Goal: Task Accomplishment & Management: Manage account settings

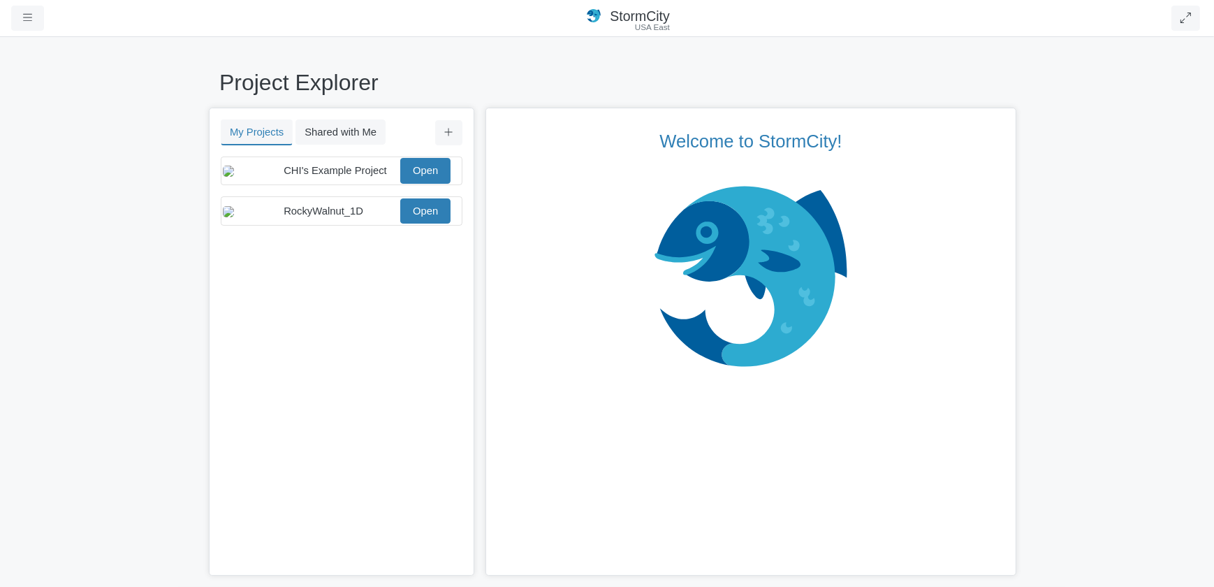
click at [356, 310] on div "You don't currently have any projects. Upload a Project You don't currently hav…" at bounding box center [341, 366] width 263 height 421
click at [31, 19] on icon "button" at bounding box center [27, 18] width 9 height 10
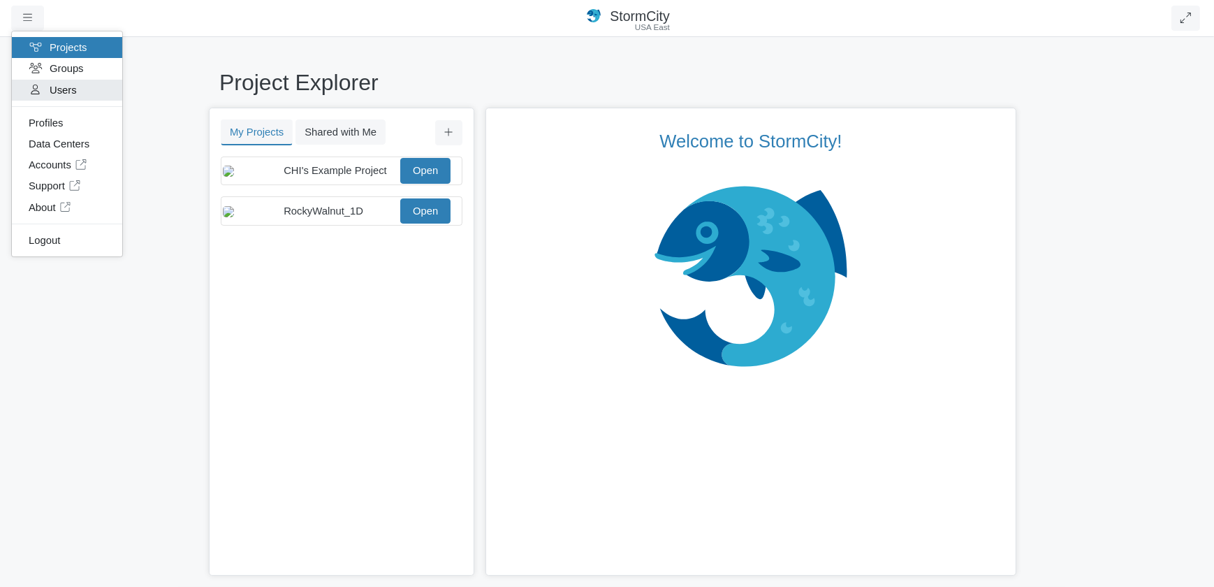
click at [66, 90] on link "Users" at bounding box center [67, 90] width 110 height 21
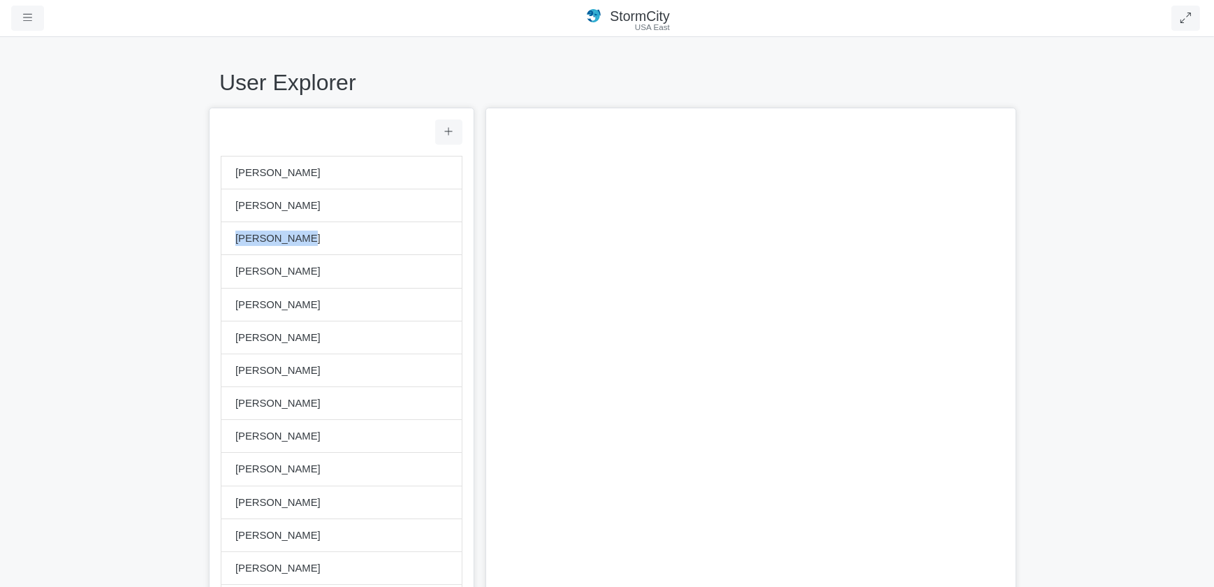
drag, startPoint x: 232, startPoint y: 238, endPoint x: 288, endPoint y: 242, distance: 56.0
click at [288, 242] on span "Nina Fricano" at bounding box center [341, 238] width 212 height 15
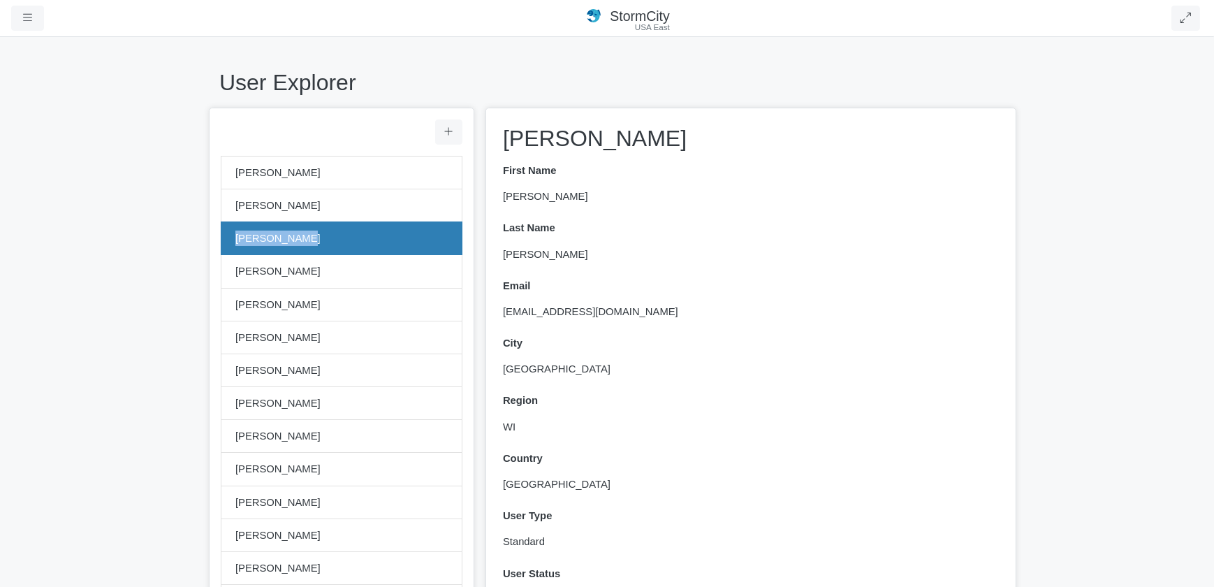
copy span "Nina Fricano"
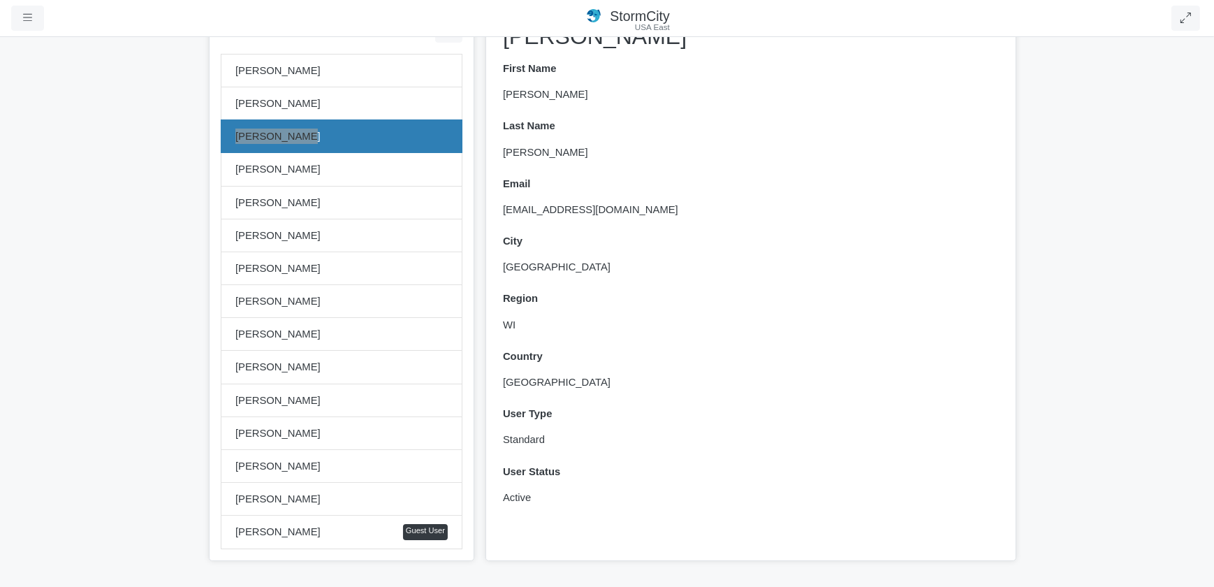
scroll to position [119, 0]
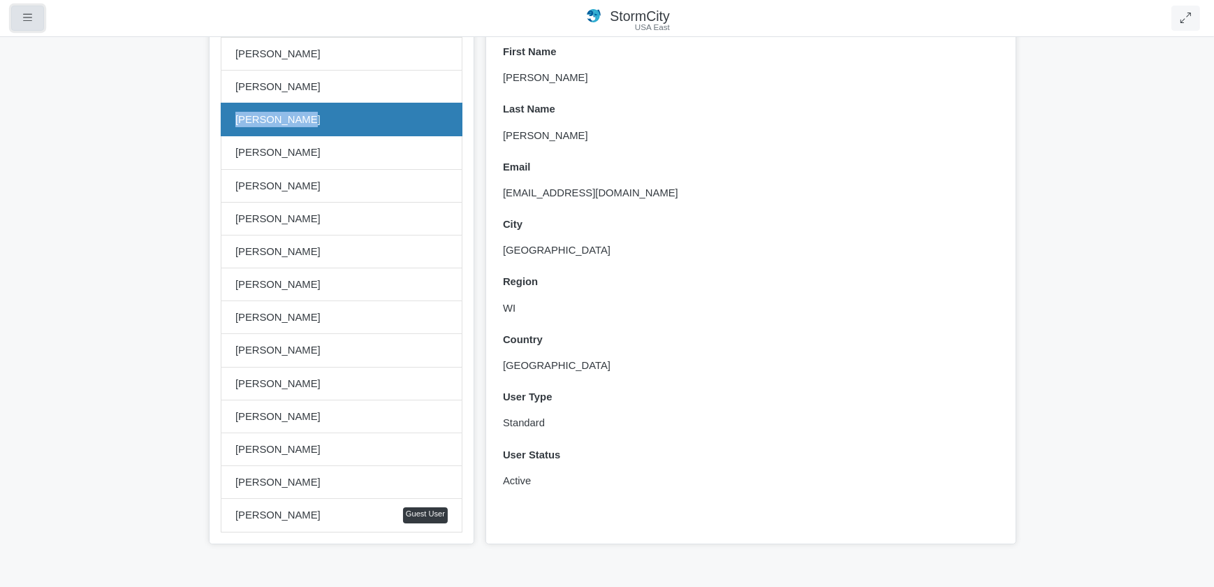
click at [31, 13] on button "button" at bounding box center [27, 18] width 33 height 25
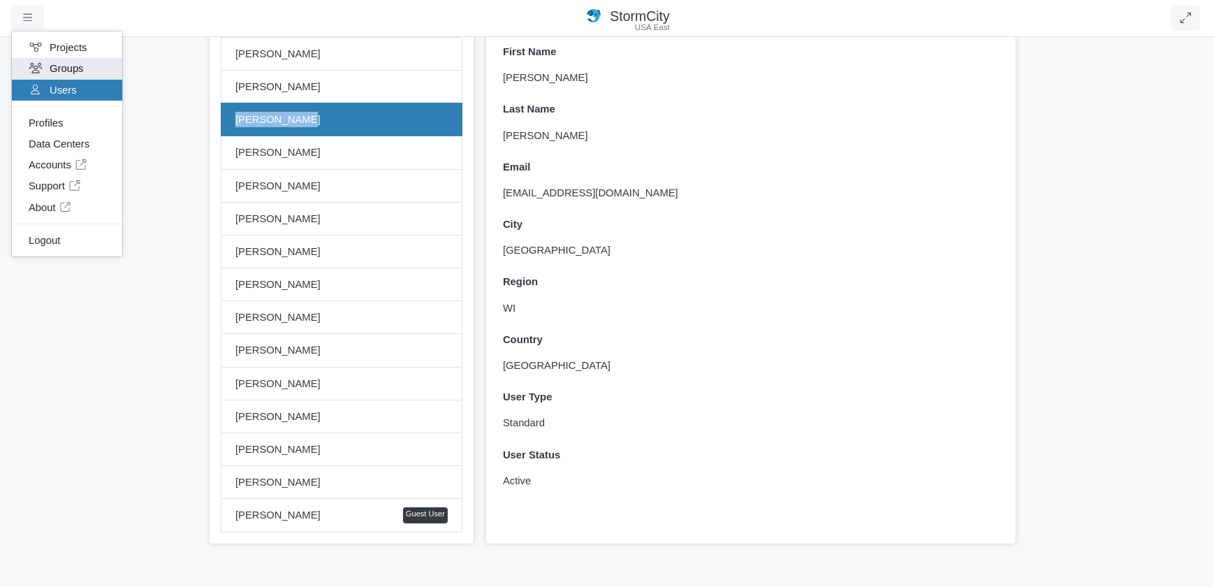
click at [75, 68] on link "Groups" at bounding box center [67, 68] width 110 height 21
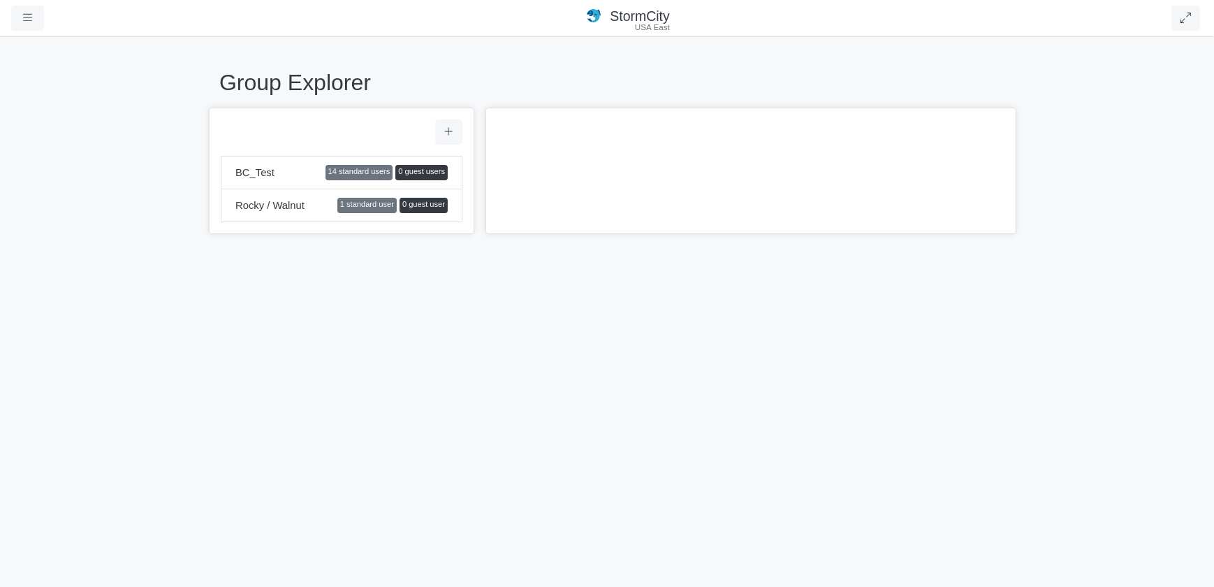
click at [273, 203] on span "Rocky / Walnut" at bounding box center [286, 205] width 102 height 15
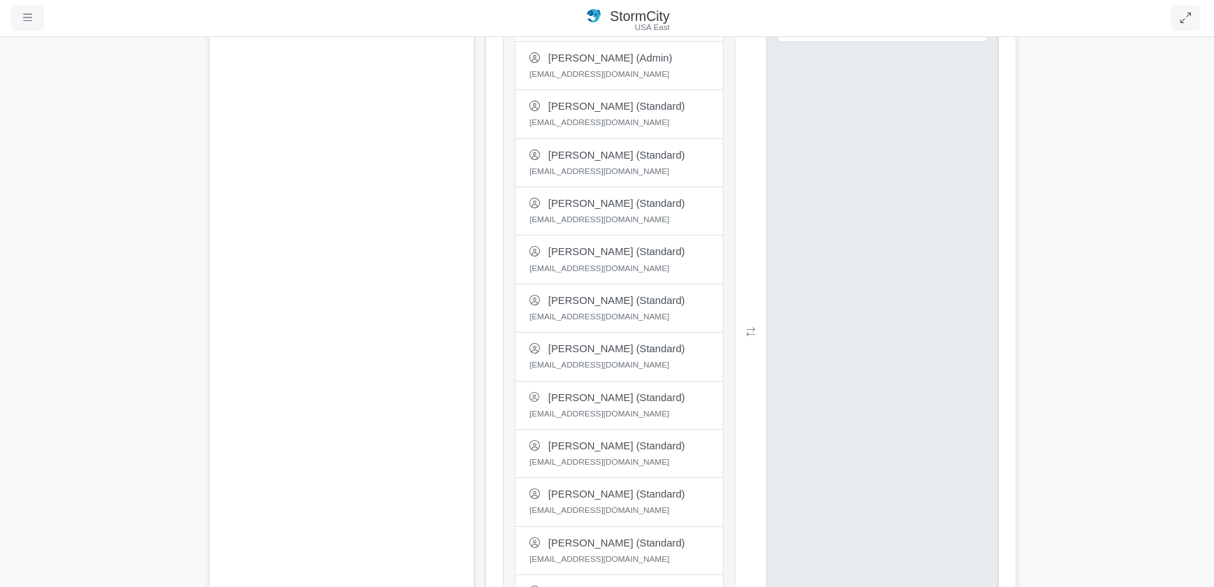
scroll to position [464, 0]
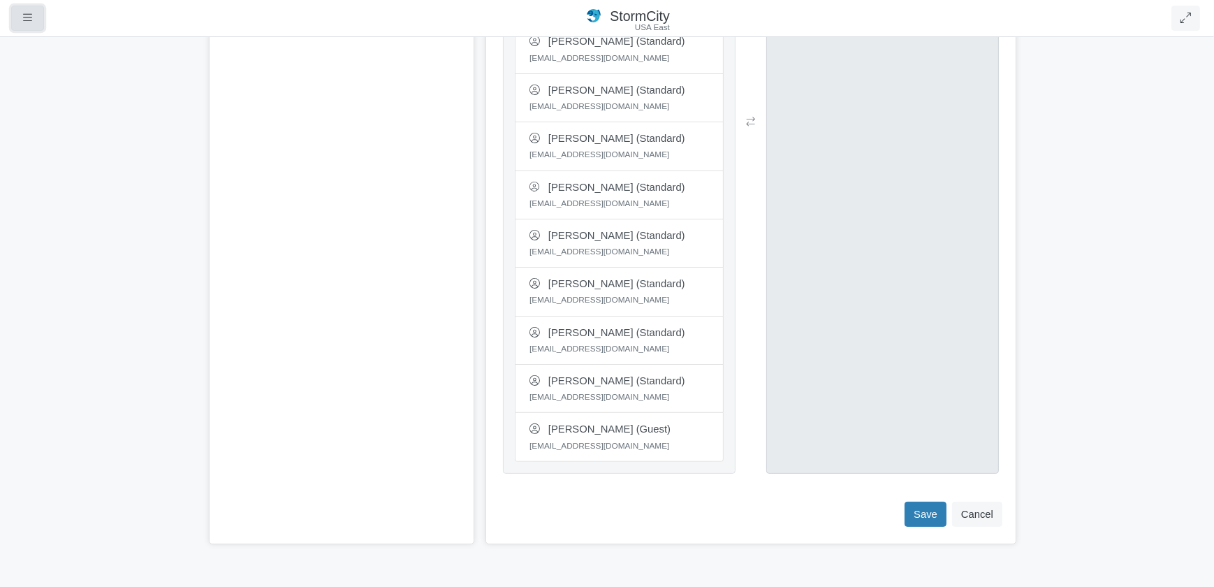
drag, startPoint x: 11, startPoint y: 28, endPoint x: 24, endPoint y: 23, distance: 13.5
click at [12, 28] on button "button" at bounding box center [27, 18] width 33 height 25
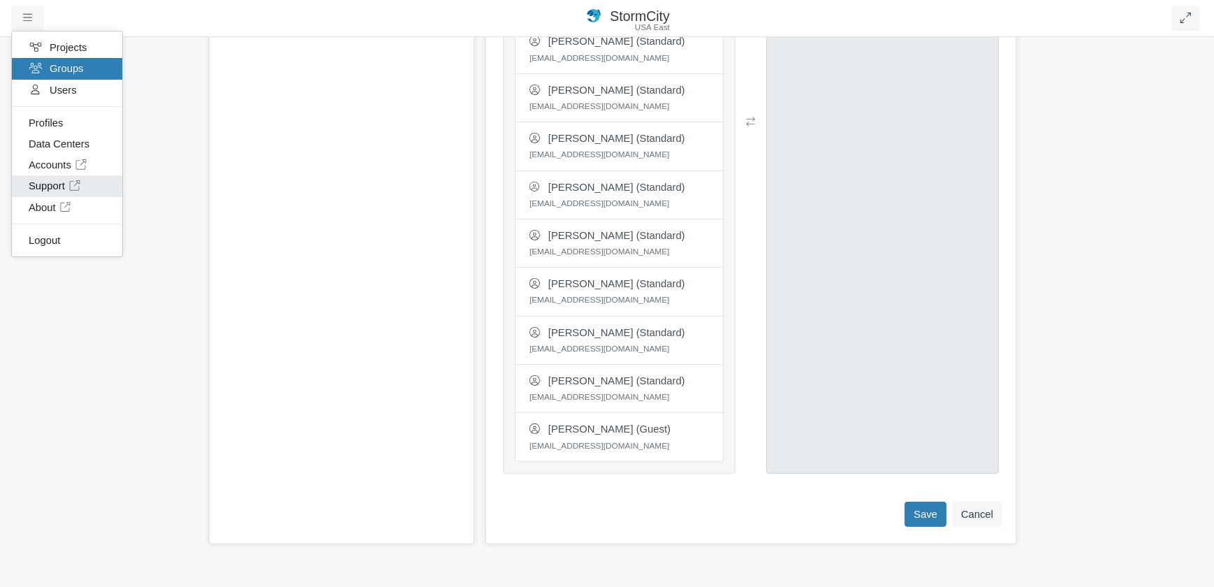
click at [48, 187] on link "Support" at bounding box center [67, 185] width 110 height 21
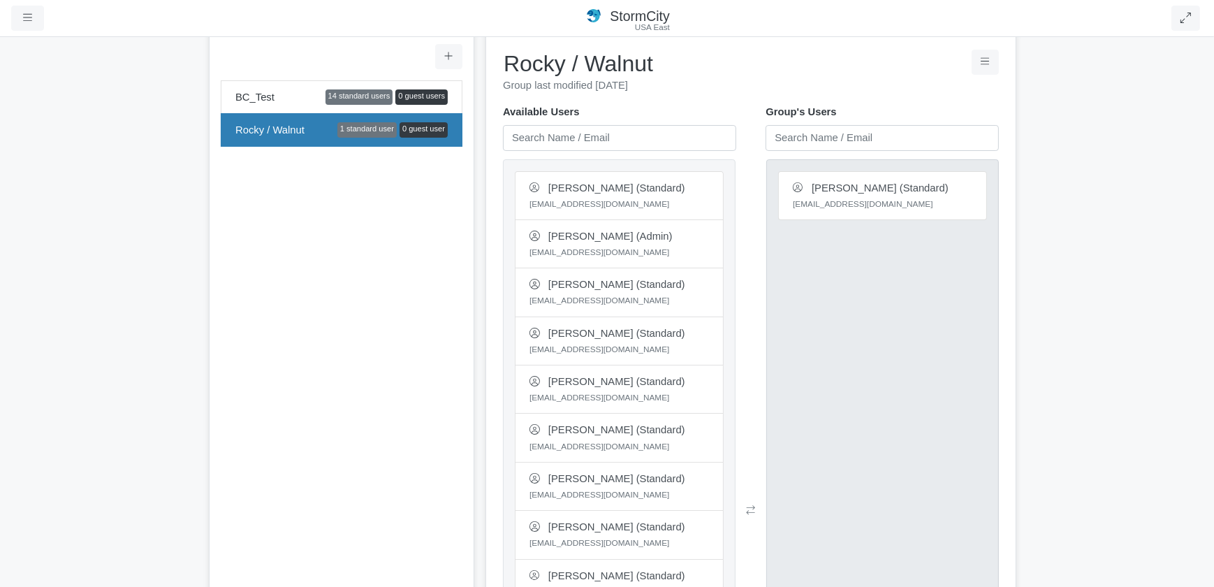
scroll to position [20, 0]
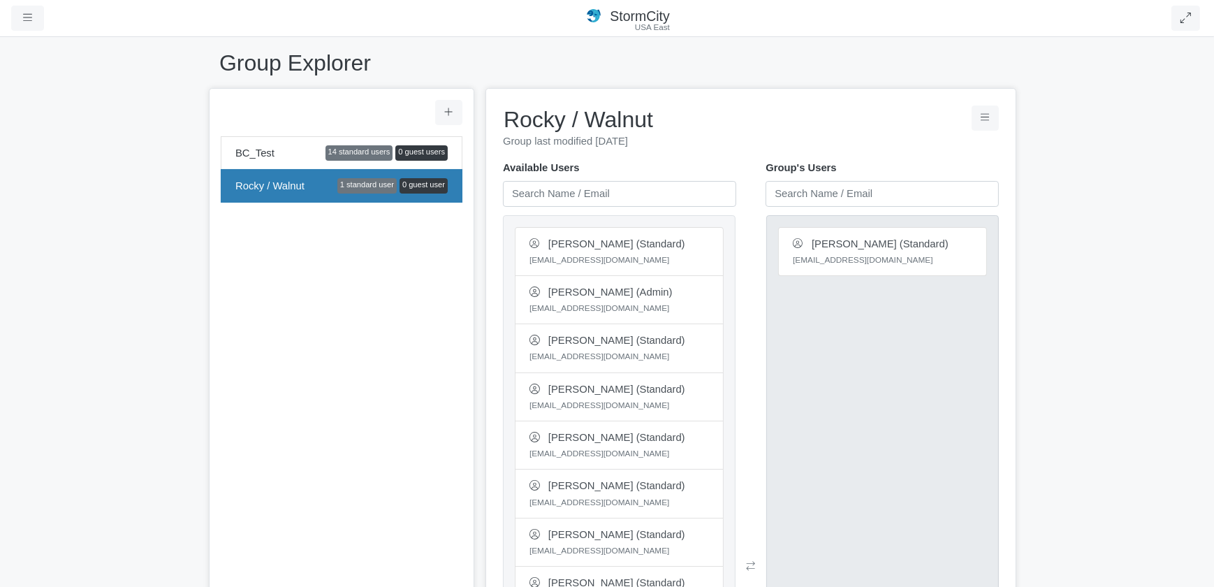
click at [295, 186] on span "Rocky / Walnut" at bounding box center [286, 185] width 102 height 15
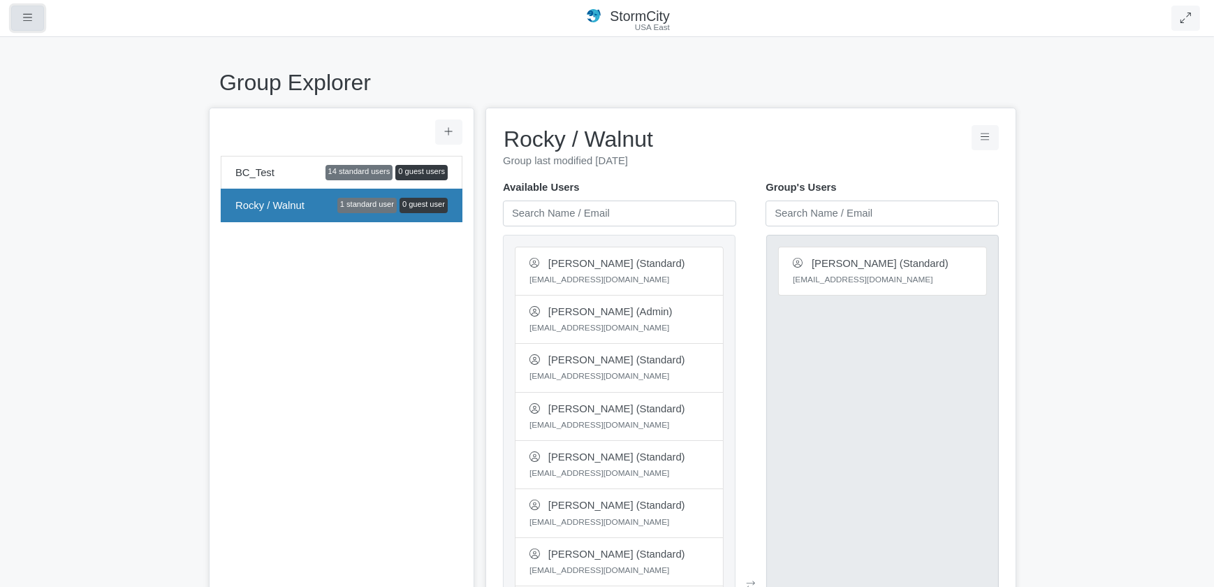
click at [33, 12] on button "button" at bounding box center [27, 18] width 33 height 25
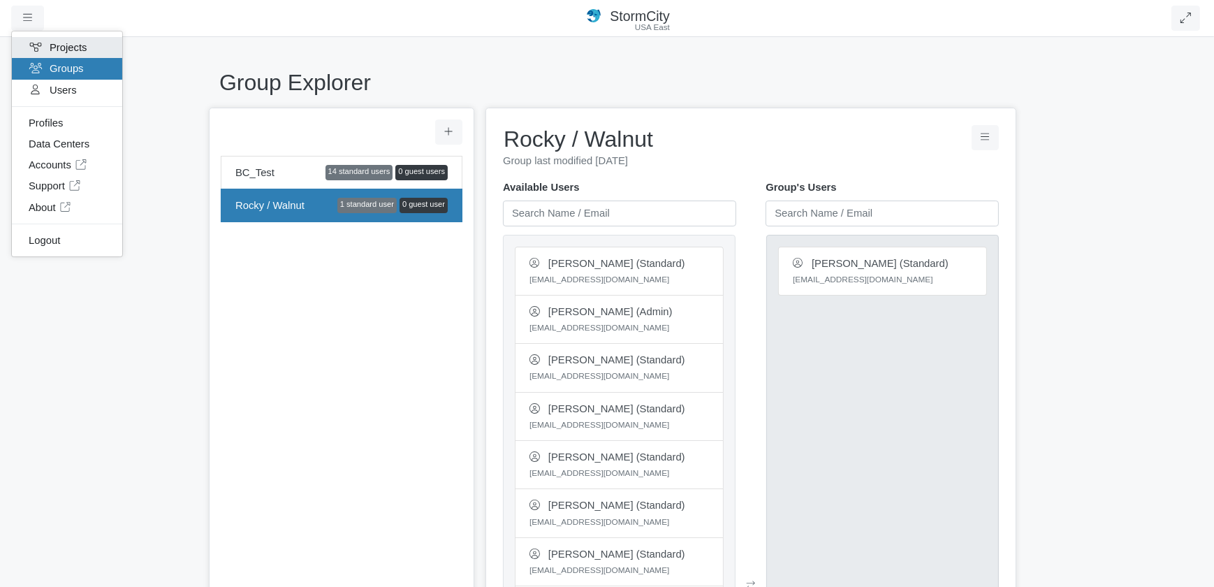
click at [74, 48] on link "Projects" at bounding box center [67, 47] width 110 height 21
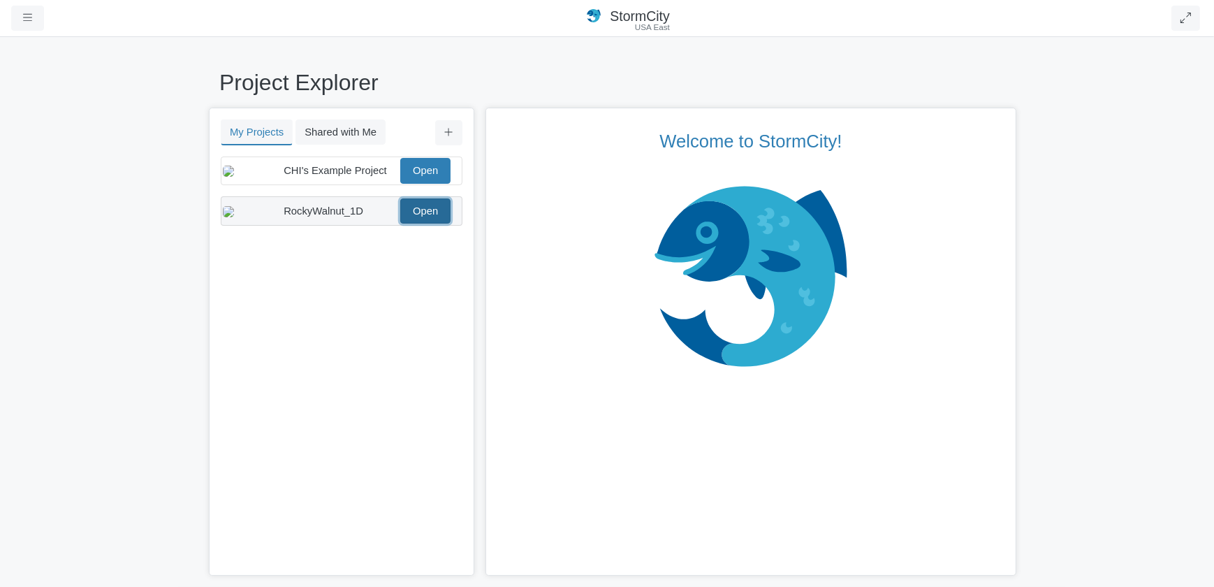
click at [435, 224] on link "Open" at bounding box center [425, 210] width 50 height 25
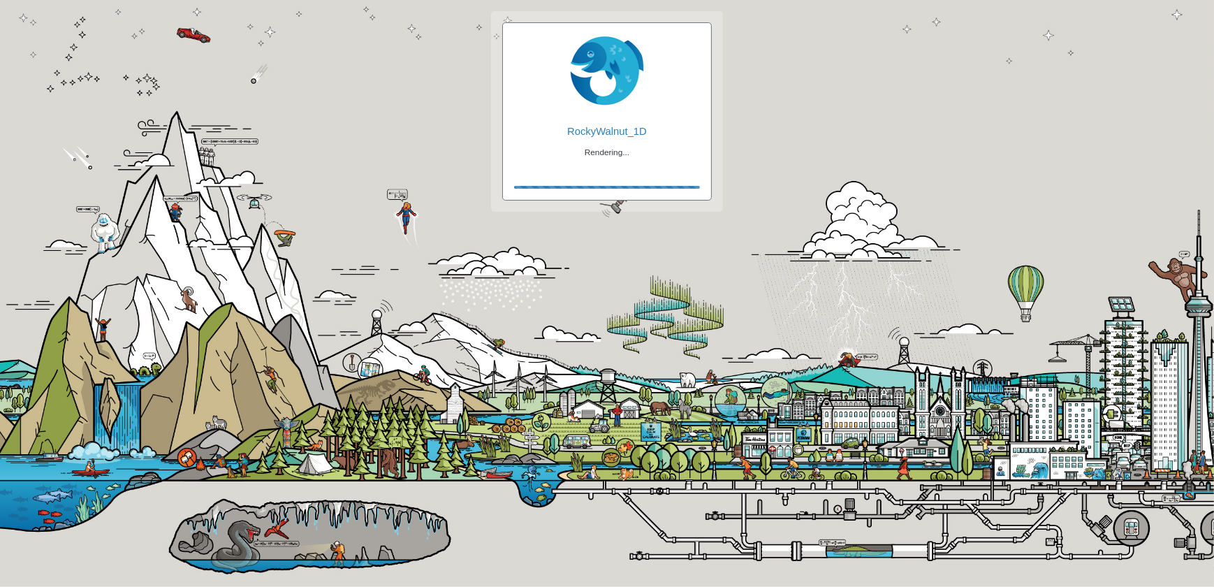
checkbox input "true"
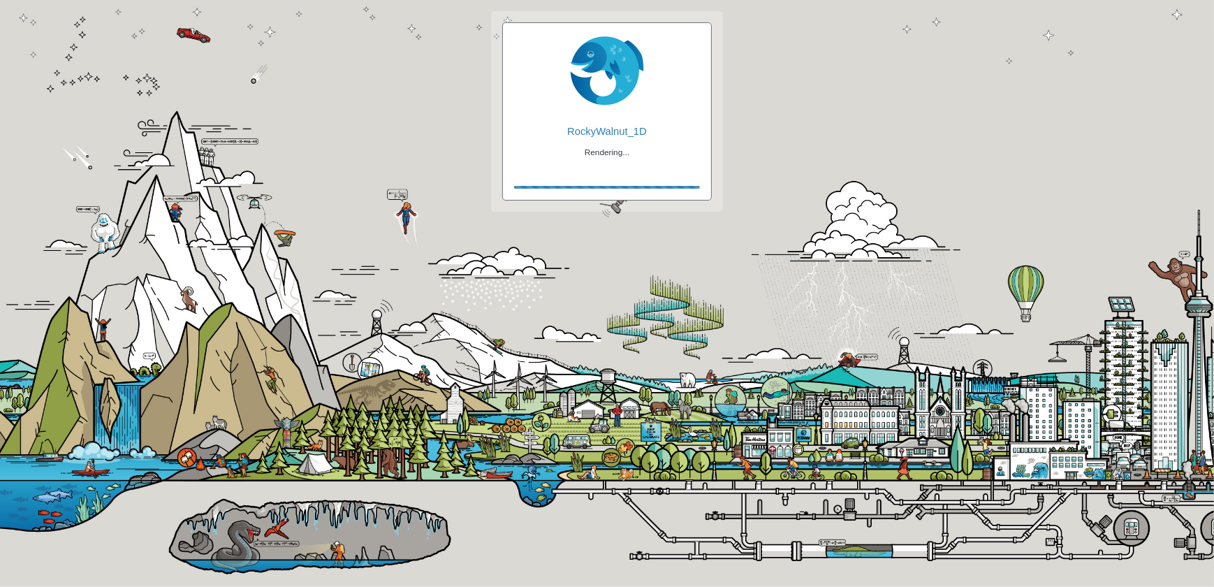
checkbox input "true"
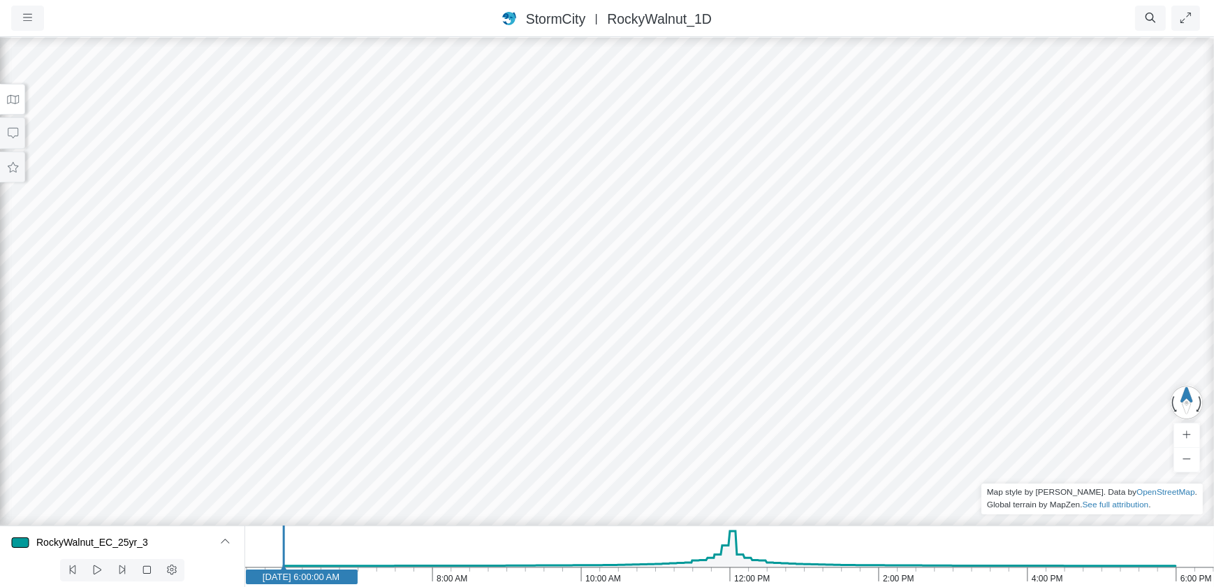
click at [20, 96] on button at bounding box center [12, 99] width 25 height 31
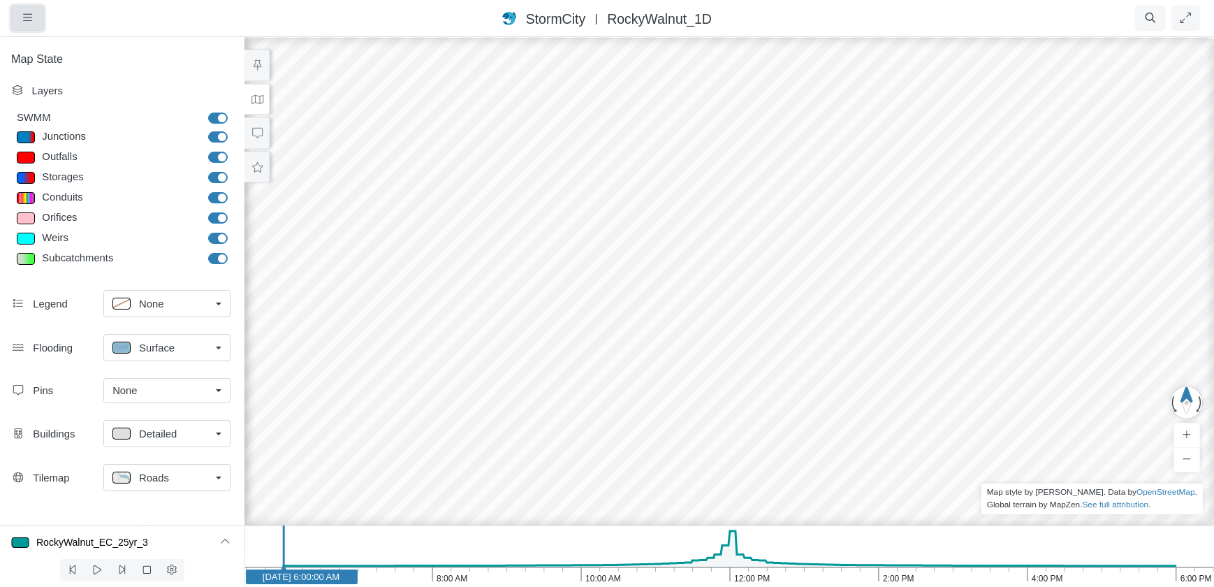
click at [29, 21] on icon "button" at bounding box center [27, 17] width 9 height 7
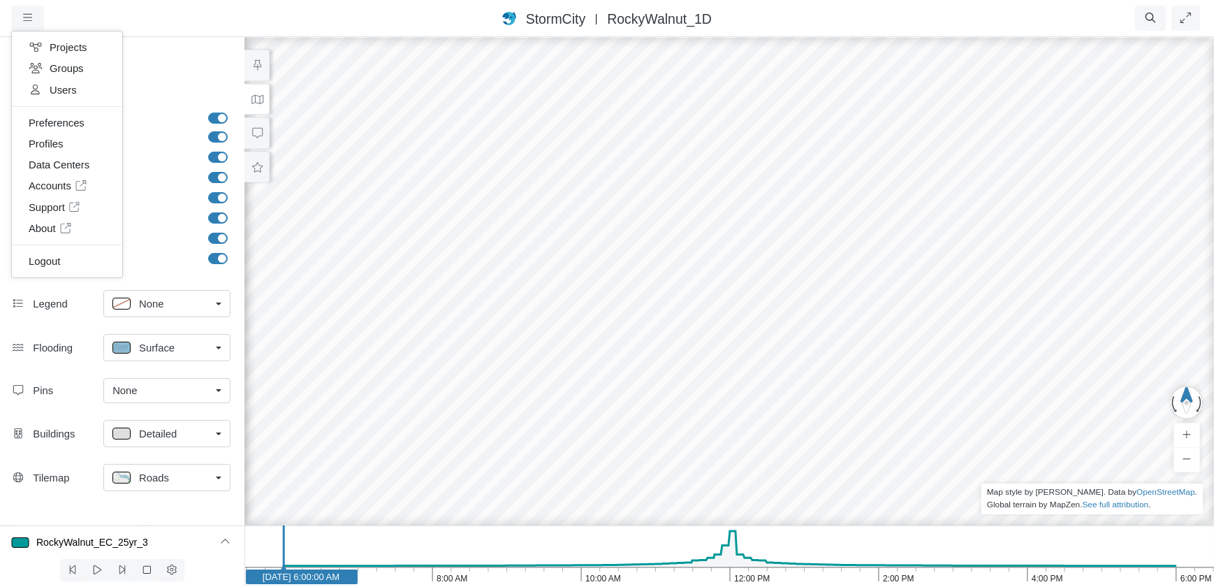
drag, startPoint x: 388, startPoint y: 178, endPoint x: 362, endPoint y: 140, distance: 46.3
click at [362, 140] on div at bounding box center [607, 311] width 1214 height 551
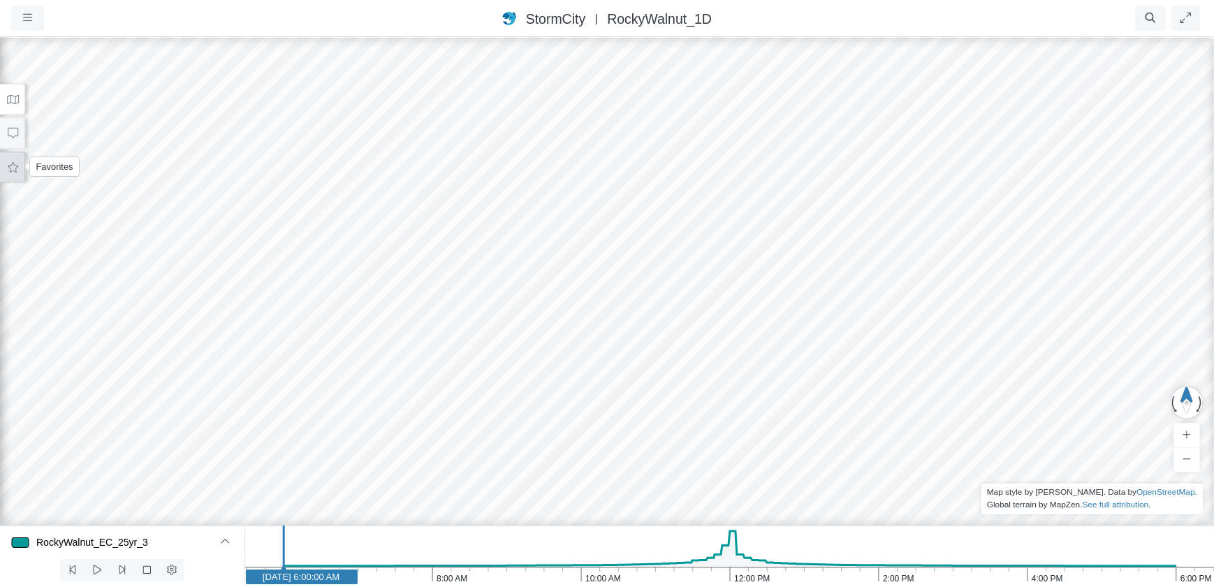
click at [11, 160] on button at bounding box center [12, 167] width 25 height 31
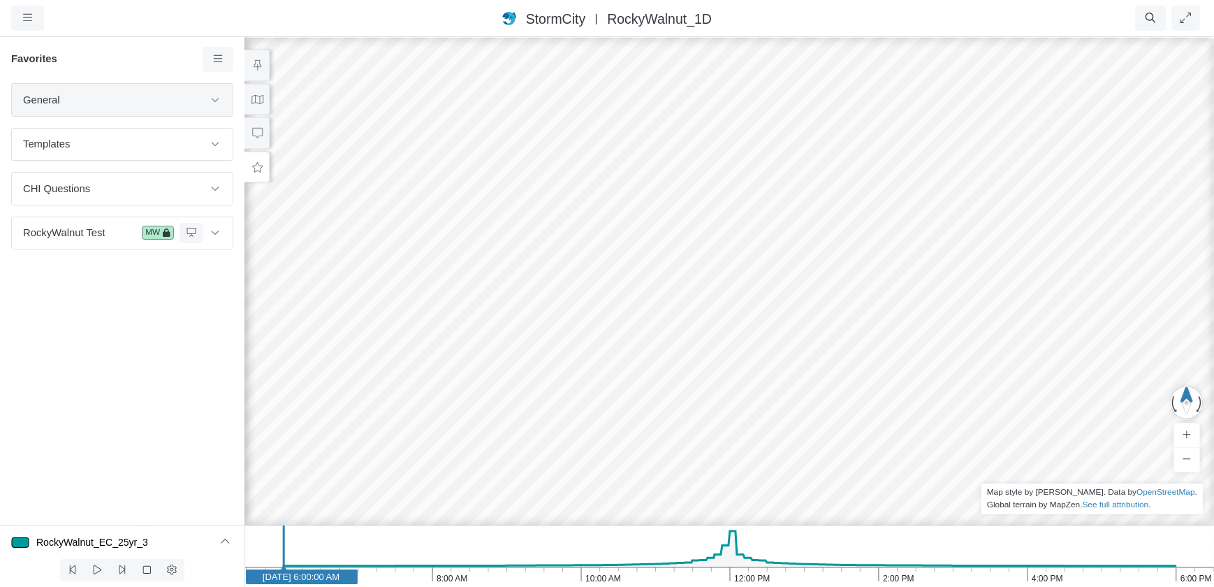
click at [149, 94] on span "General" at bounding box center [113, 99] width 180 height 15
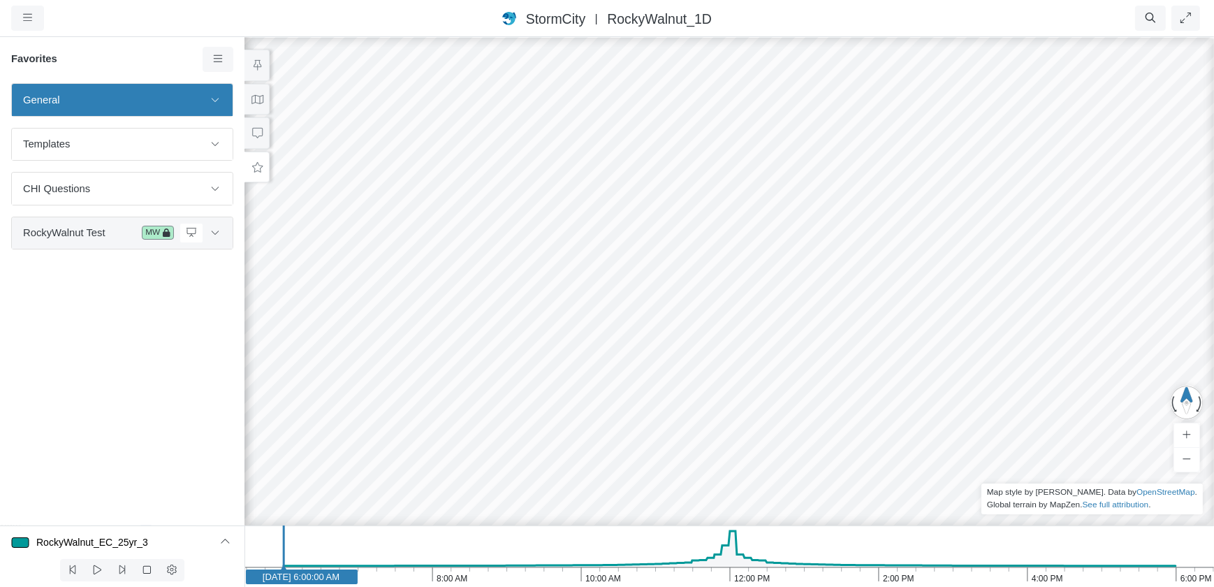
click at [91, 231] on span "RockyWalnut Test" at bounding box center [79, 232] width 113 height 15
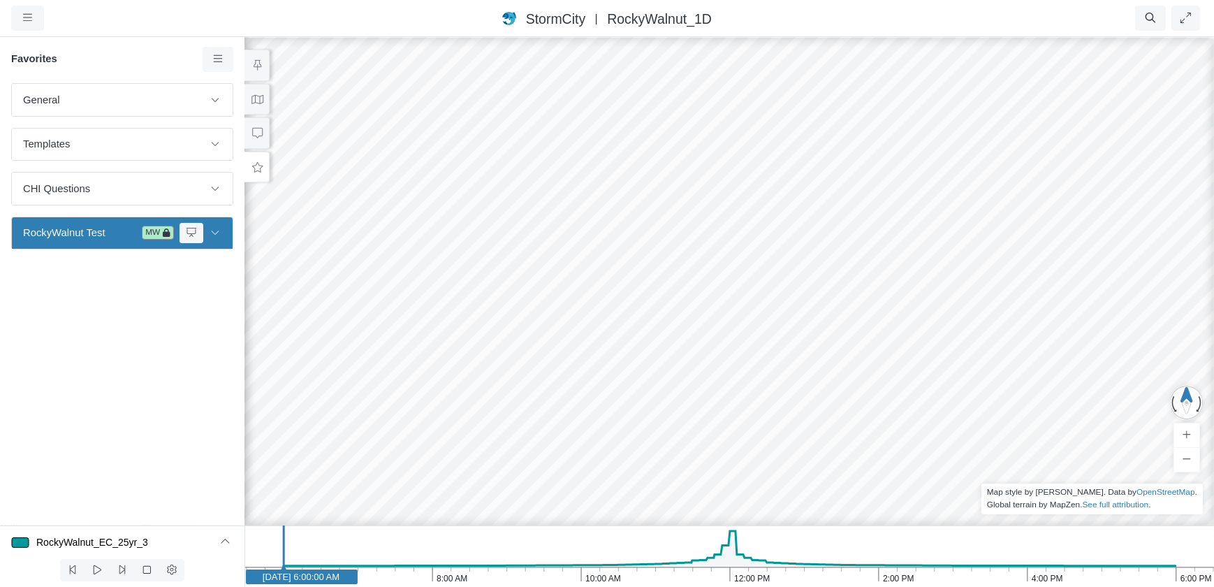
drag, startPoint x: 231, startPoint y: 333, endPoint x: 221, endPoint y: 286, distance: 48.0
click at [231, 333] on div "General Default Map View Default Camera View Scenario Notes Templates" at bounding box center [122, 304] width 245 height 442
click at [219, 231] on icon at bounding box center [215, 232] width 11 height 9
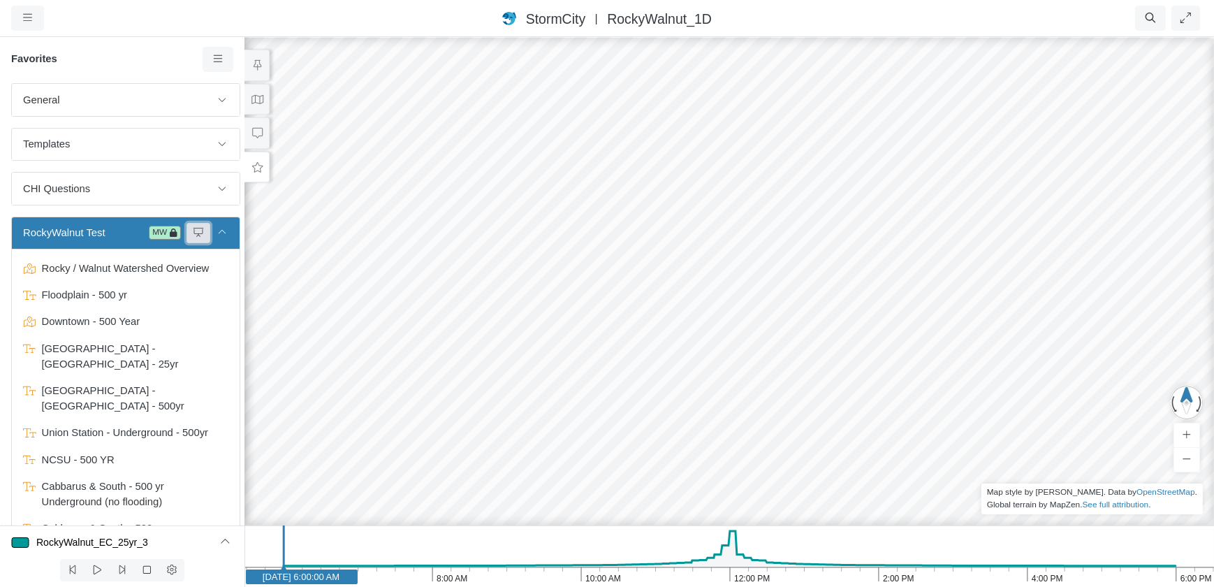
click at [187, 230] on button at bounding box center [199, 233] width 24 height 20
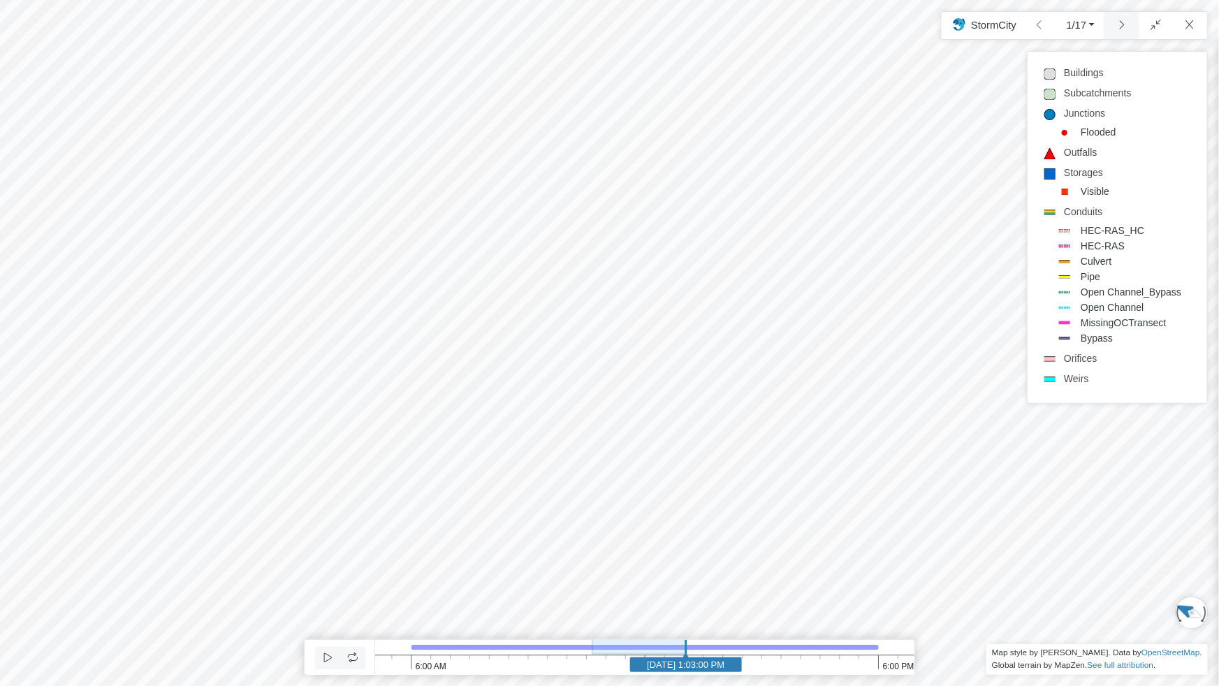
click at [1124, 28] on link at bounding box center [1122, 25] width 36 height 27
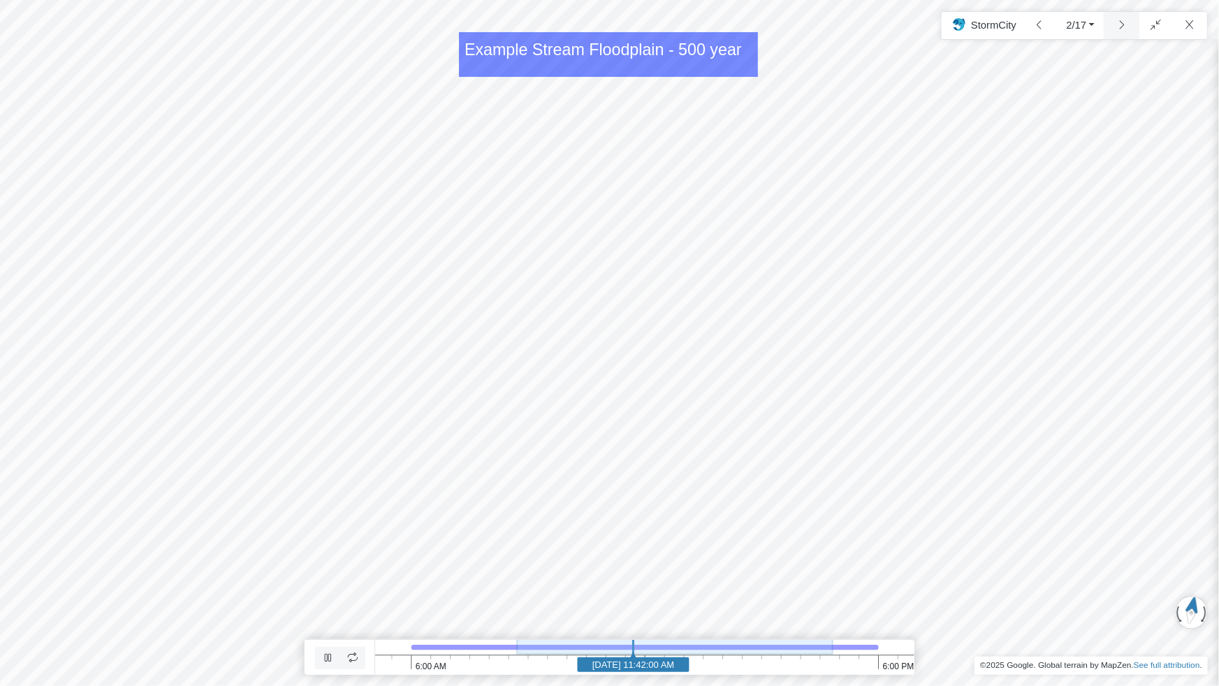
click at [1123, 26] on link at bounding box center [1122, 25] width 36 height 27
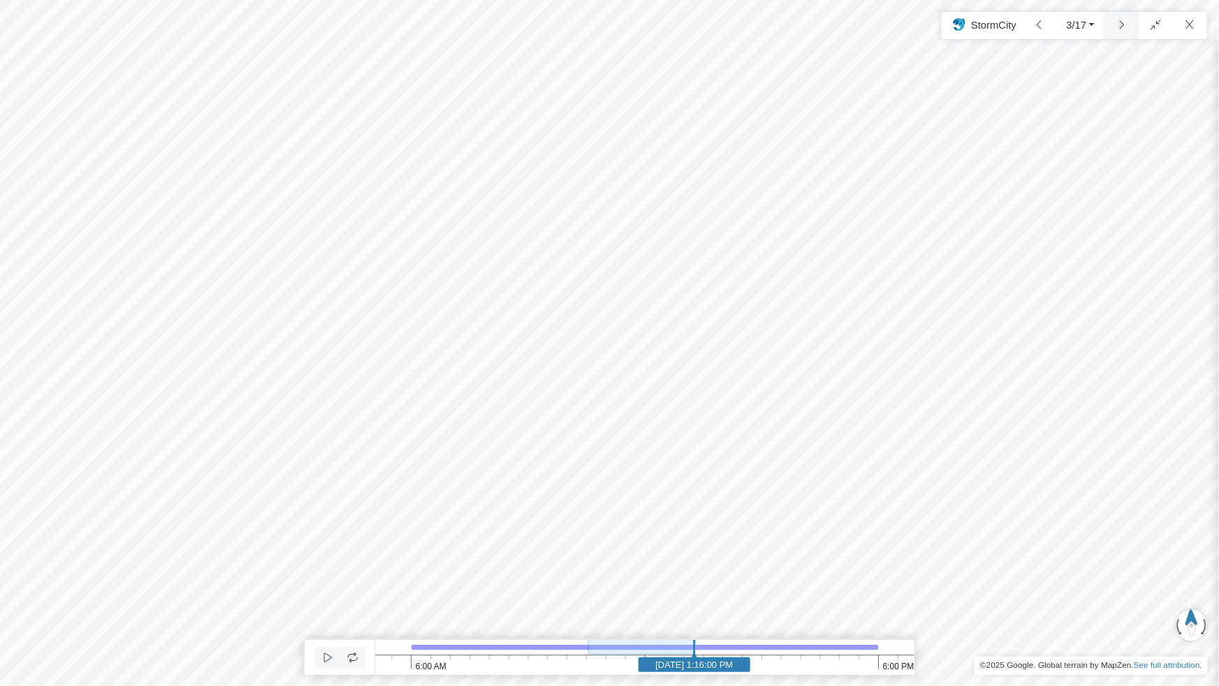
click at [1118, 24] on link at bounding box center [1122, 25] width 36 height 27
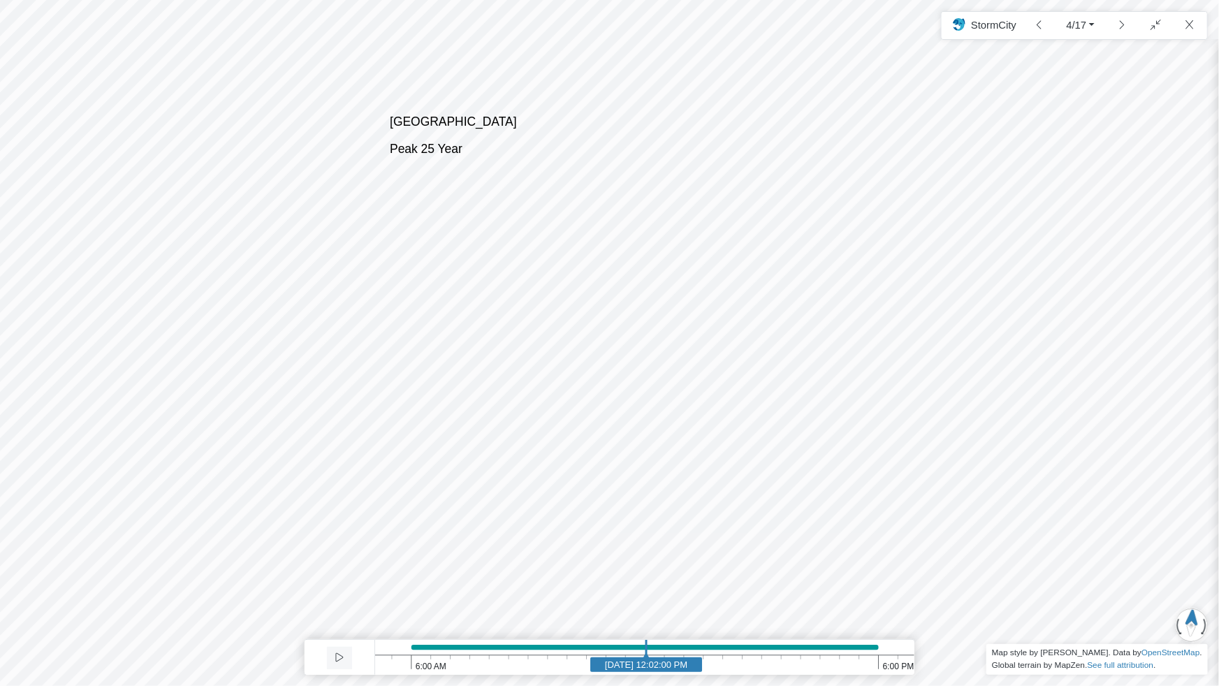
drag, startPoint x: 713, startPoint y: 462, endPoint x: 658, endPoint y: 282, distance: 188.3
drag, startPoint x: 812, startPoint y: 292, endPoint x: 757, endPoint y: 251, distance: 68.5
drag, startPoint x: 582, startPoint y: 252, endPoint x: 641, endPoint y: 282, distance: 66.5
click at [641, 282] on div at bounding box center [609, 343] width 1219 height 686
drag, startPoint x: 669, startPoint y: 290, endPoint x: 702, endPoint y: 297, distance: 33.6
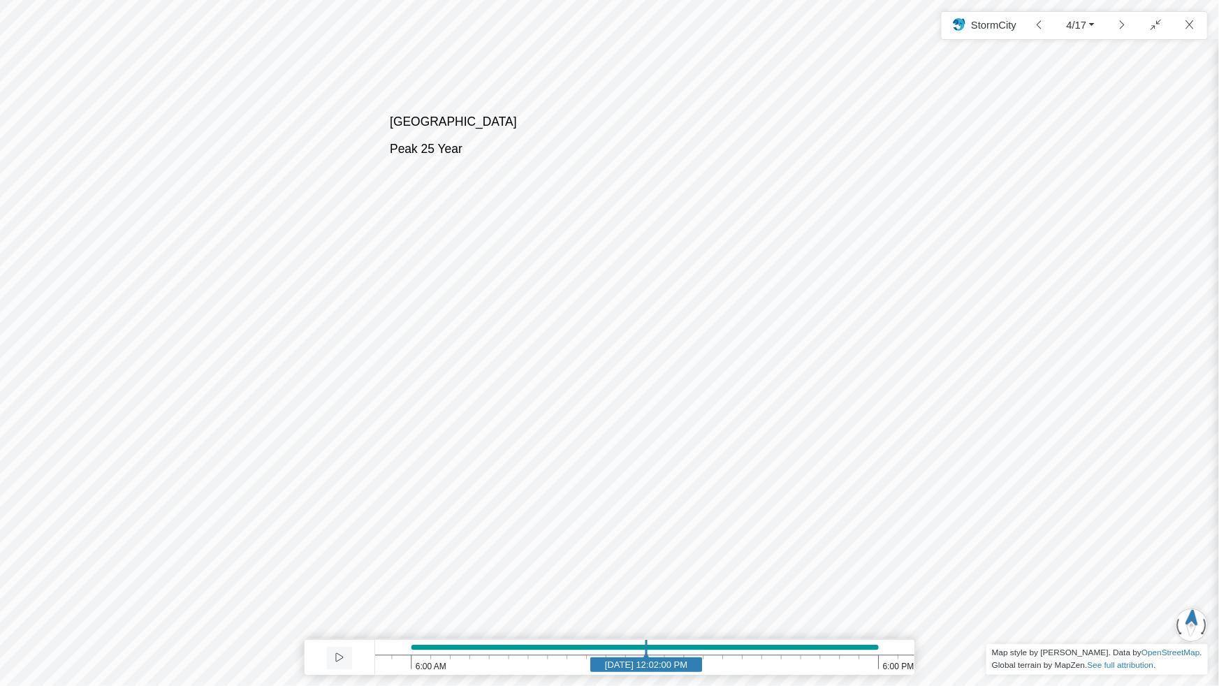
drag, startPoint x: 633, startPoint y: 312, endPoint x: 493, endPoint y: 238, distance: 158.5
drag, startPoint x: 500, startPoint y: 272, endPoint x: 580, endPoint y: 330, distance: 98.5
drag, startPoint x: 384, startPoint y: 251, endPoint x: 829, endPoint y: 310, distance: 448.8
click at [829, 310] on div at bounding box center [609, 343] width 1219 height 686
drag, startPoint x: 520, startPoint y: 308, endPoint x: 595, endPoint y: 349, distance: 85.0
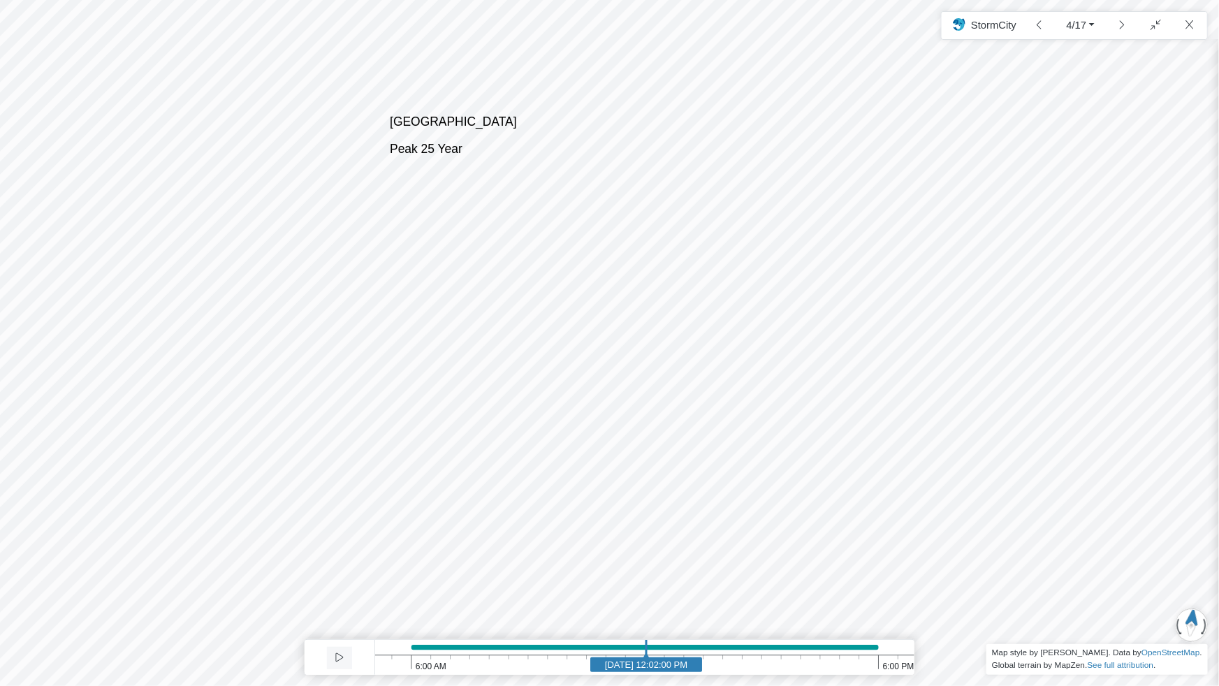
click at [595, 349] on div at bounding box center [609, 343] width 1219 height 686
drag, startPoint x: 627, startPoint y: 374, endPoint x: 688, endPoint y: 409, distance: 70.4
click at [688, 409] on div at bounding box center [609, 343] width 1219 height 686
drag, startPoint x: 510, startPoint y: 349, endPoint x: 534, endPoint y: 365, distance: 29.3
click at [542, 370] on div at bounding box center [609, 343] width 1219 height 686
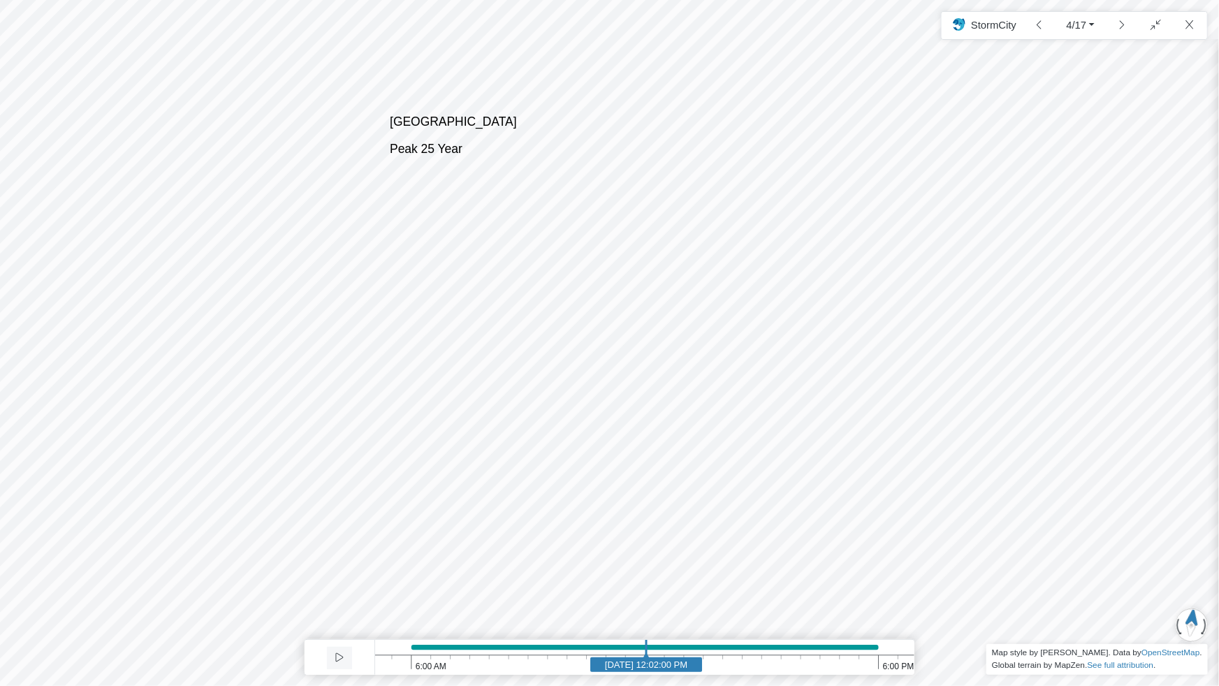
drag, startPoint x: 264, startPoint y: 247, endPoint x: 388, endPoint y: 309, distance: 138.7
click at [388, 309] on div at bounding box center [609, 343] width 1219 height 686
drag, startPoint x: 855, startPoint y: 335, endPoint x: 635, endPoint y: 346, distance: 220.4
click at [635, 346] on div at bounding box center [609, 343] width 1219 height 686
drag, startPoint x: 644, startPoint y: 650, endPoint x: 472, endPoint y: 647, distance: 172.6
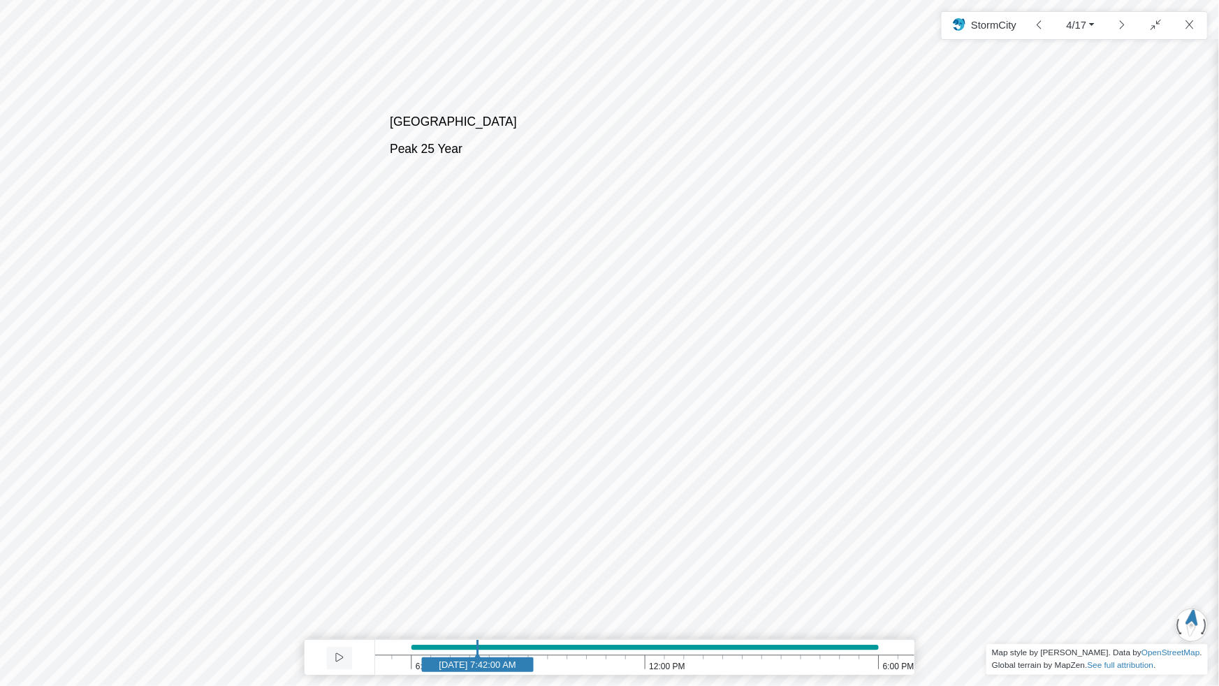
click at [478, 586] on line at bounding box center [478, 654] width 0 height 29
click at [481, 586] on text "[DATE] 7:42:00 AM" at bounding box center [477, 664] width 77 height 10
drag, startPoint x: 571, startPoint y: 386, endPoint x: 490, endPoint y: 330, distance: 99.0
click at [490, 330] on div at bounding box center [609, 343] width 1219 height 686
drag, startPoint x: 518, startPoint y: 342, endPoint x: 498, endPoint y: 331, distance: 22.5
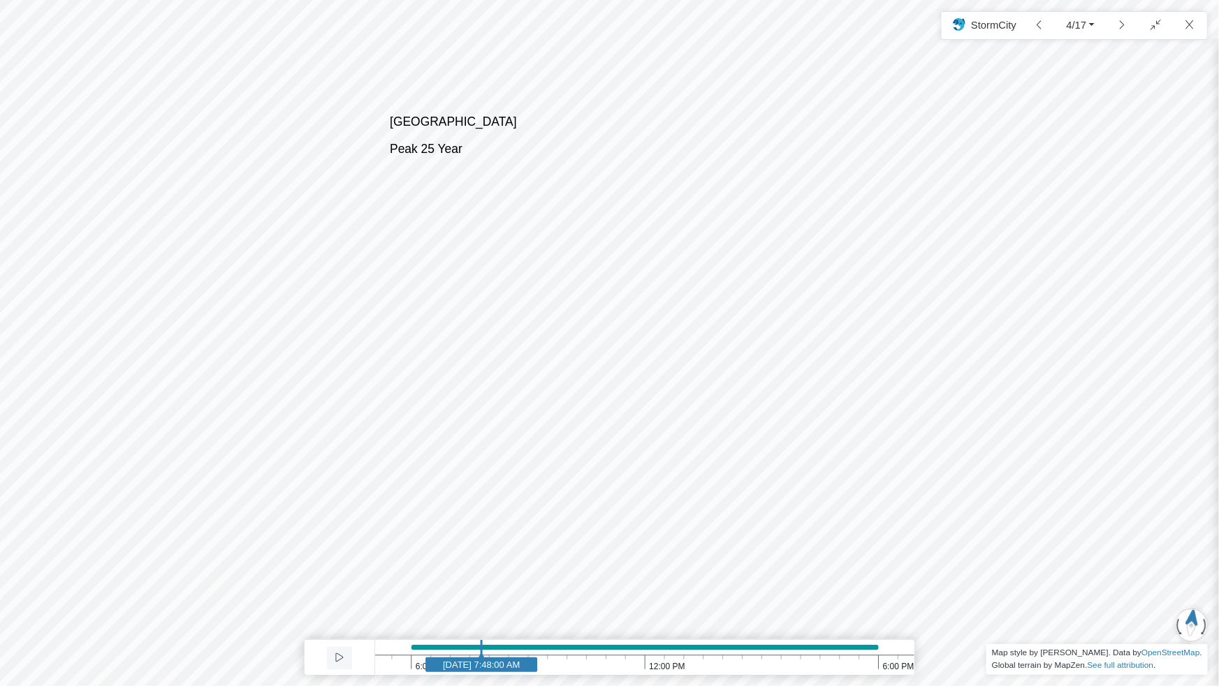
click at [498, 331] on div at bounding box center [609, 343] width 1219 height 686
click at [1095, 22] on button "4/17" at bounding box center [1081, 25] width 47 height 25
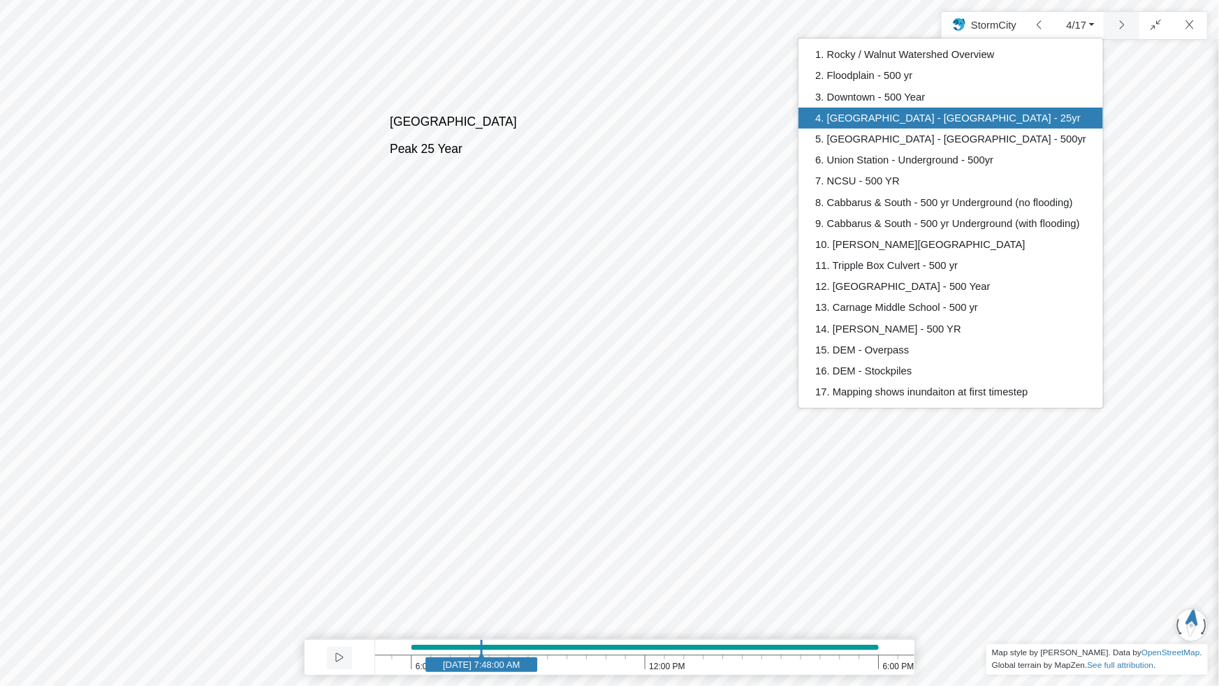
click at [1118, 23] on link at bounding box center [1122, 25] width 36 height 27
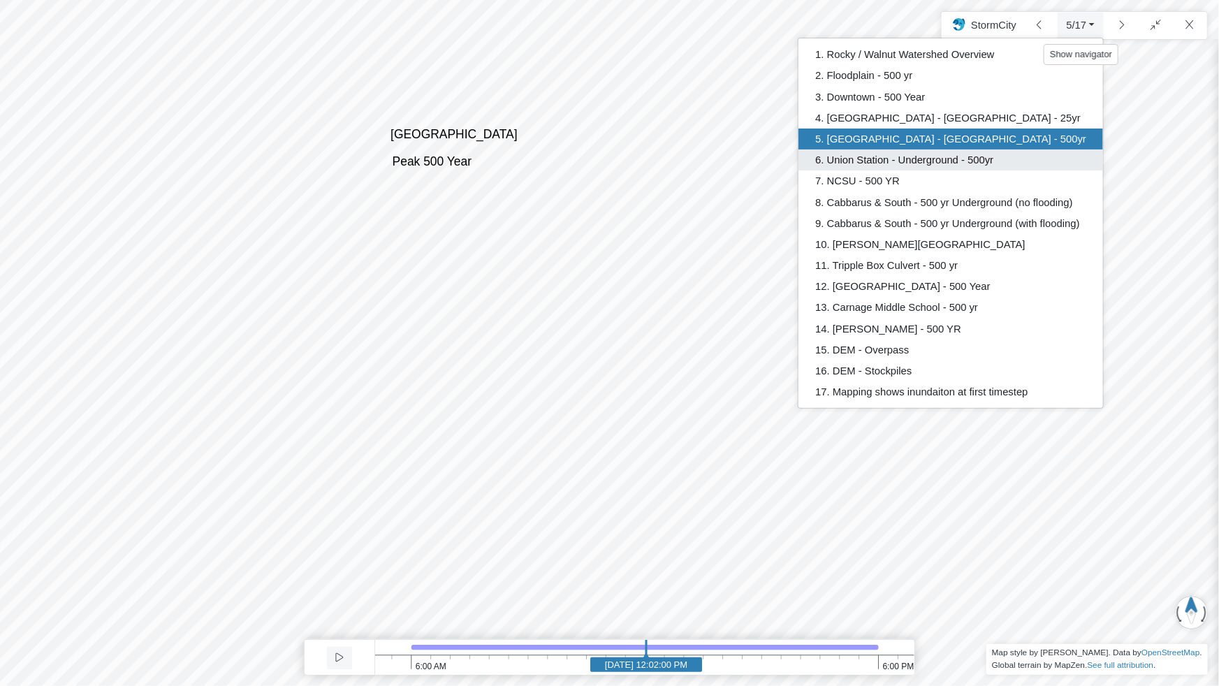
click at [947, 160] on link "6. Union Station - Underground - 500yr" at bounding box center [950, 159] width 305 height 21
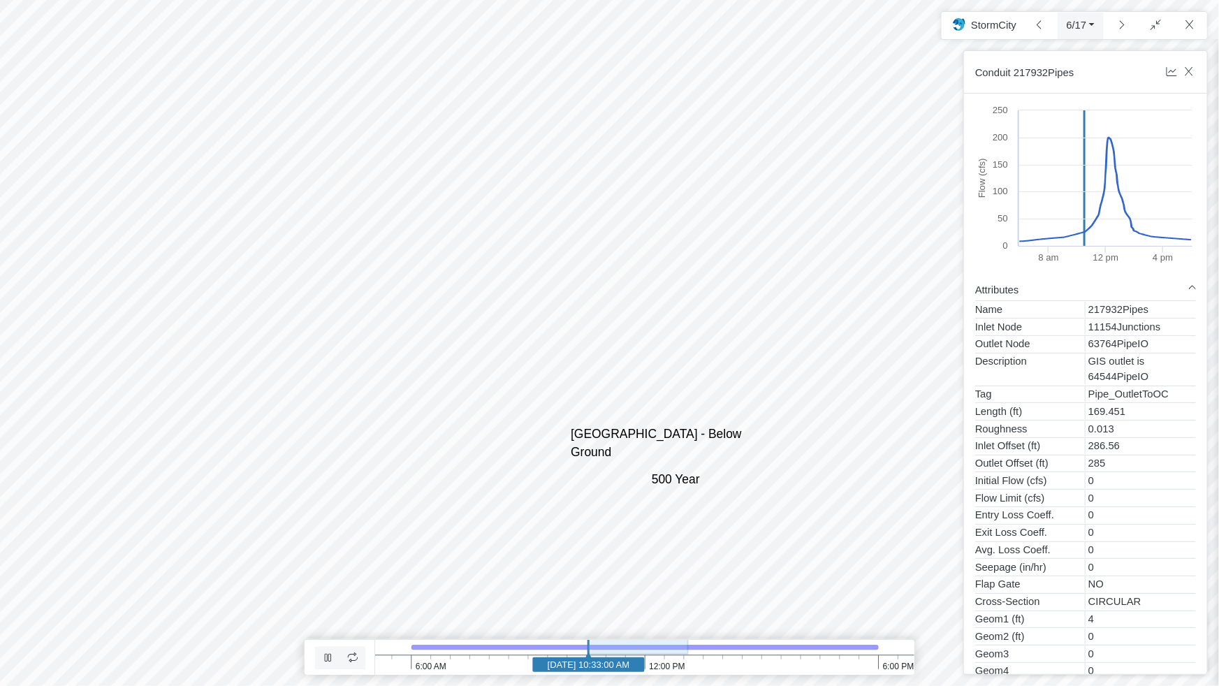
drag, startPoint x: 747, startPoint y: 228, endPoint x: 791, endPoint y: 186, distance: 61.3
click at [747, 228] on div at bounding box center [609, 343] width 1219 height 686
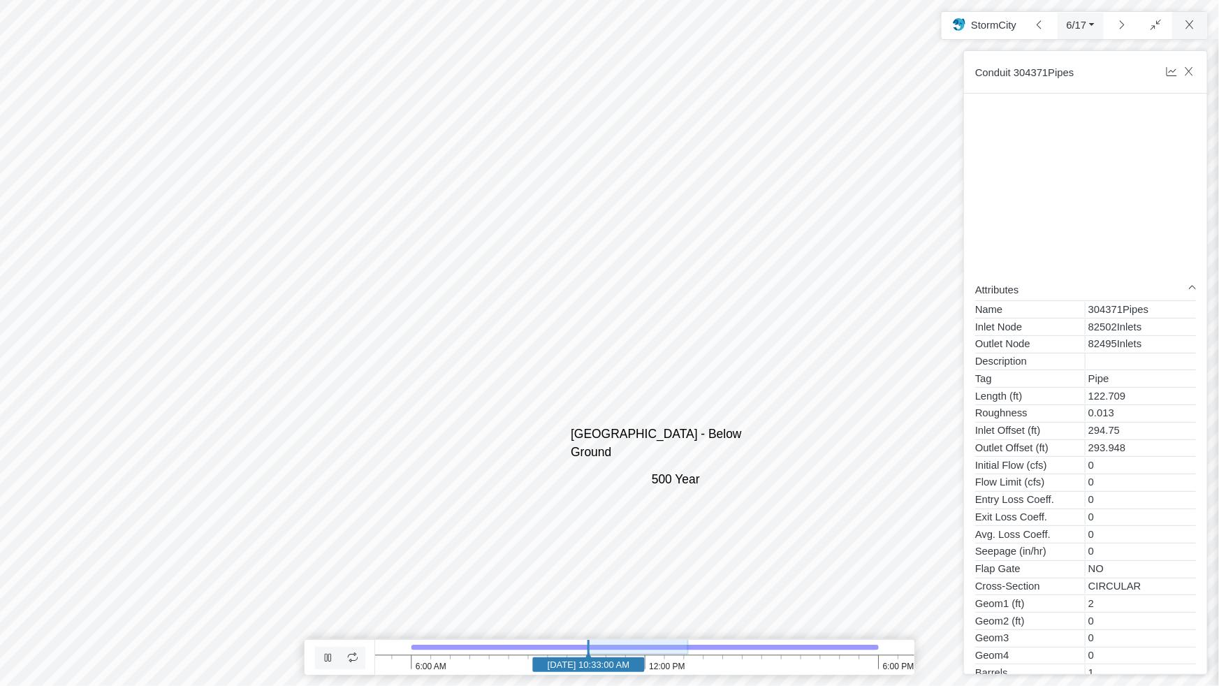
click at [1180, 0] on html "Version 10680 [DATE] 5:11:45 PM Critical Infrastructure Chemical Commercial Fac…" at bounding box center [609, 0] width 1219 height 0
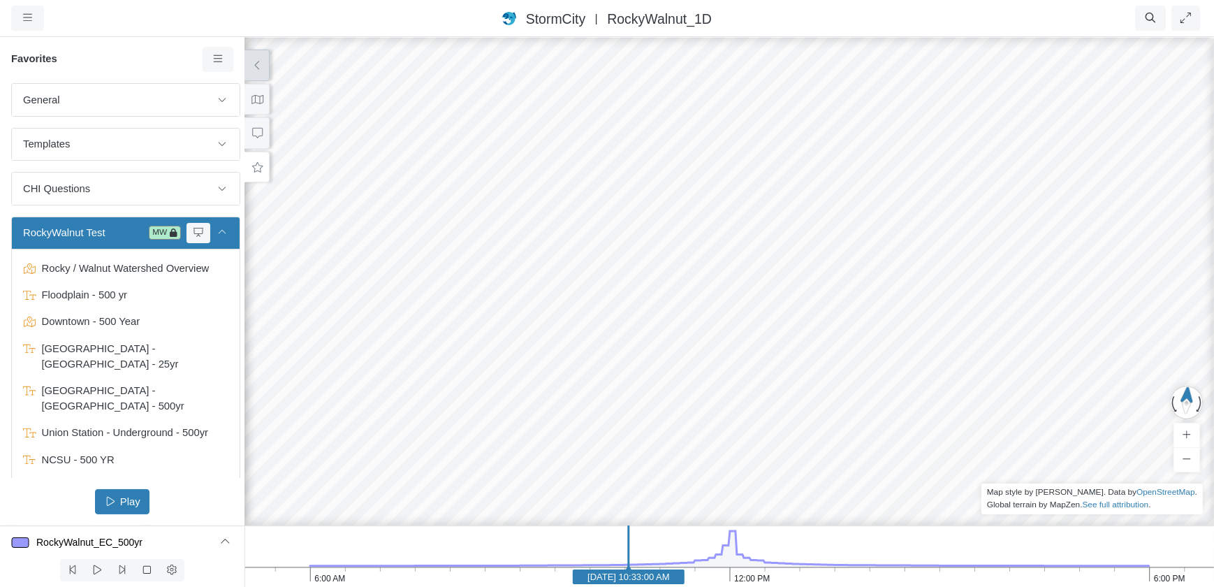
click at [256, 60] on icon at bounding box center [257, 65] width 13 height 10
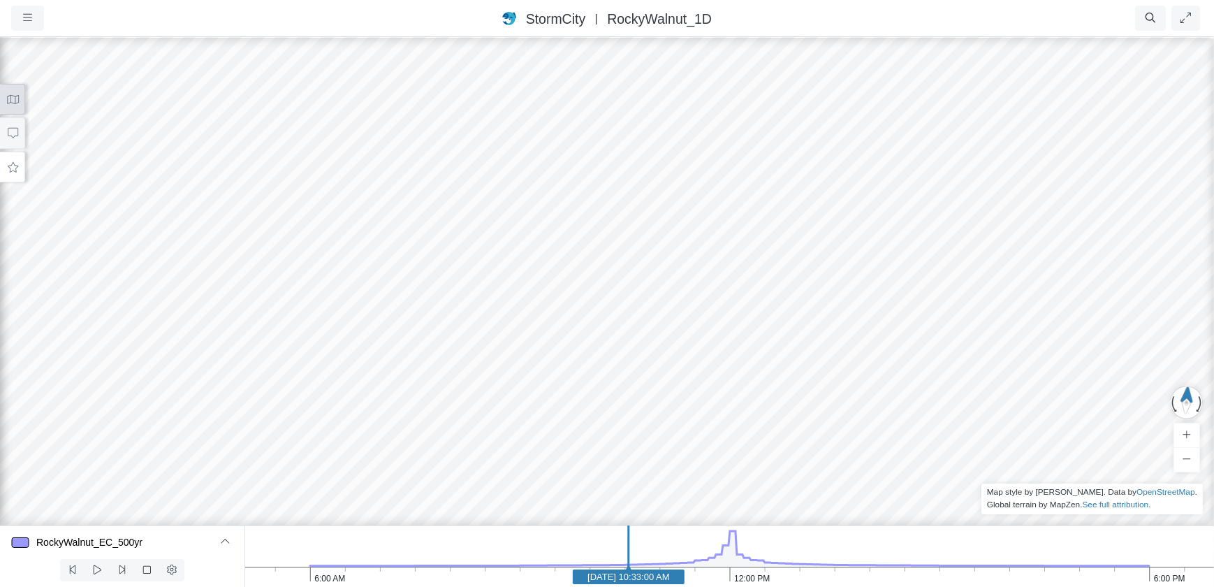
click at [10, 98] on icon at bounding box center [12, 99] width 13 height 10
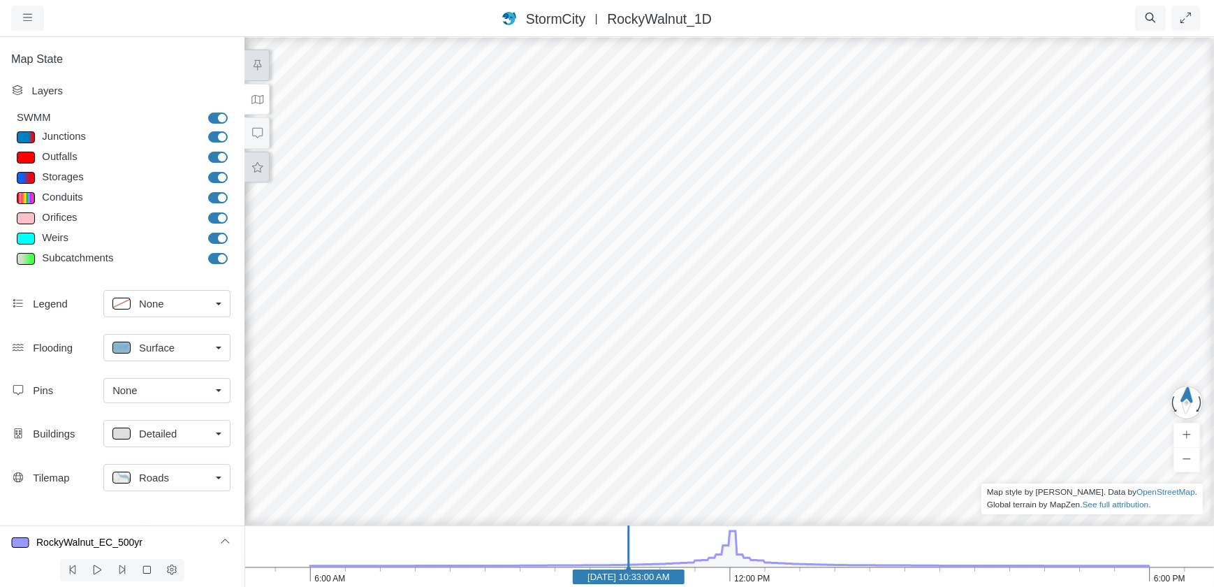
click at [258, 172] on button at bounding box center [257, 167] width 25 height 31
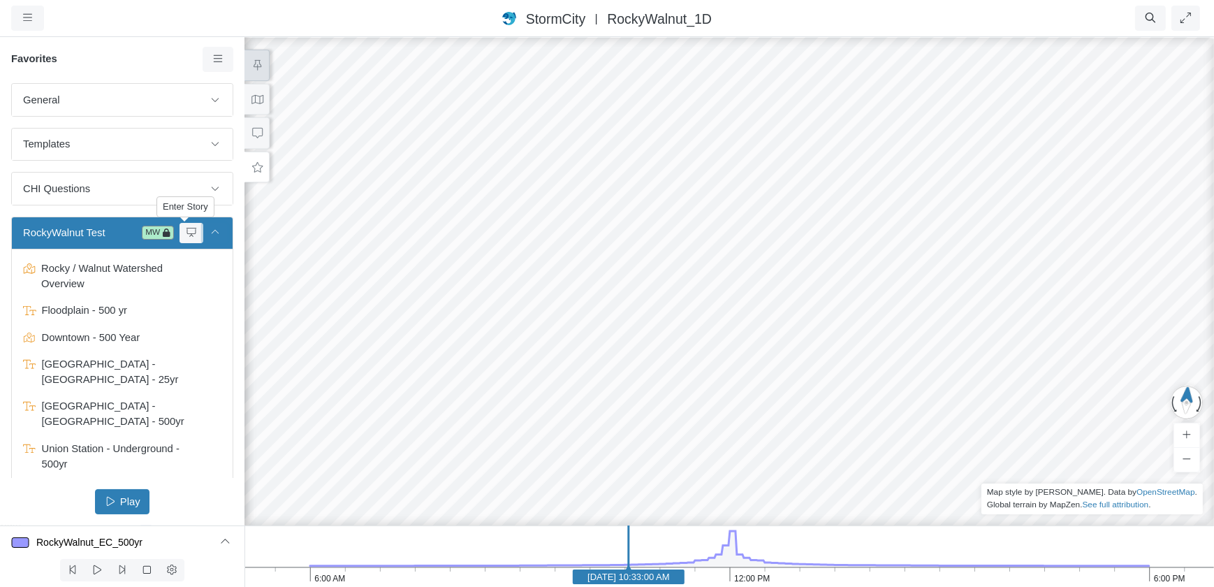
click at [211, 234] on icon at bounding box center [215, 232] width 11 height 9
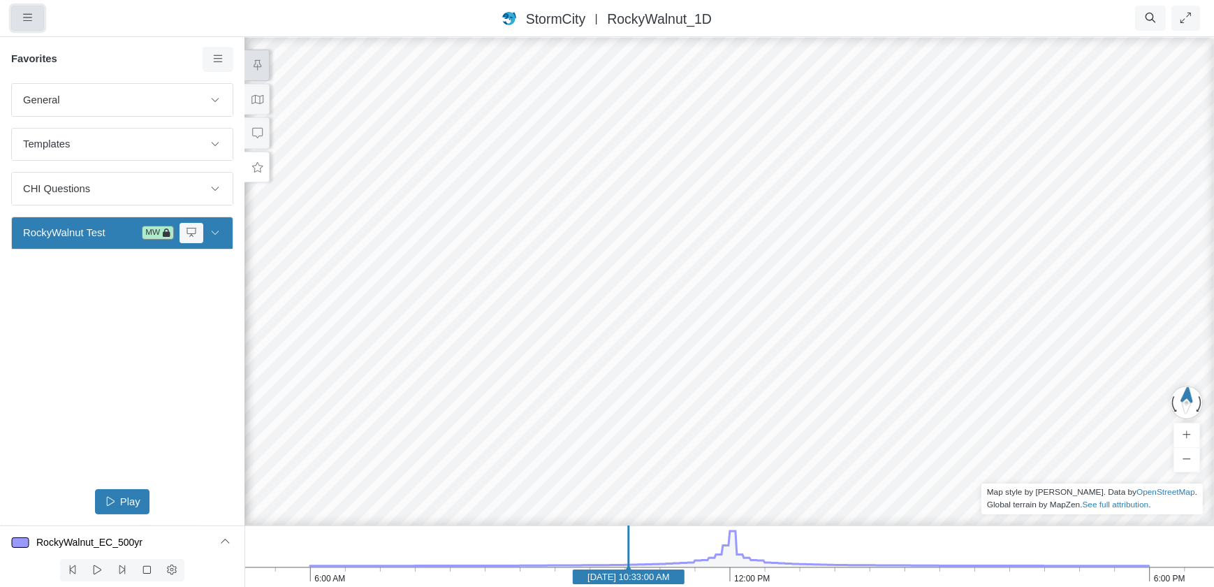
click at [29, 14] on icon "button" at bounding box center [27, 18] width 9 height 10
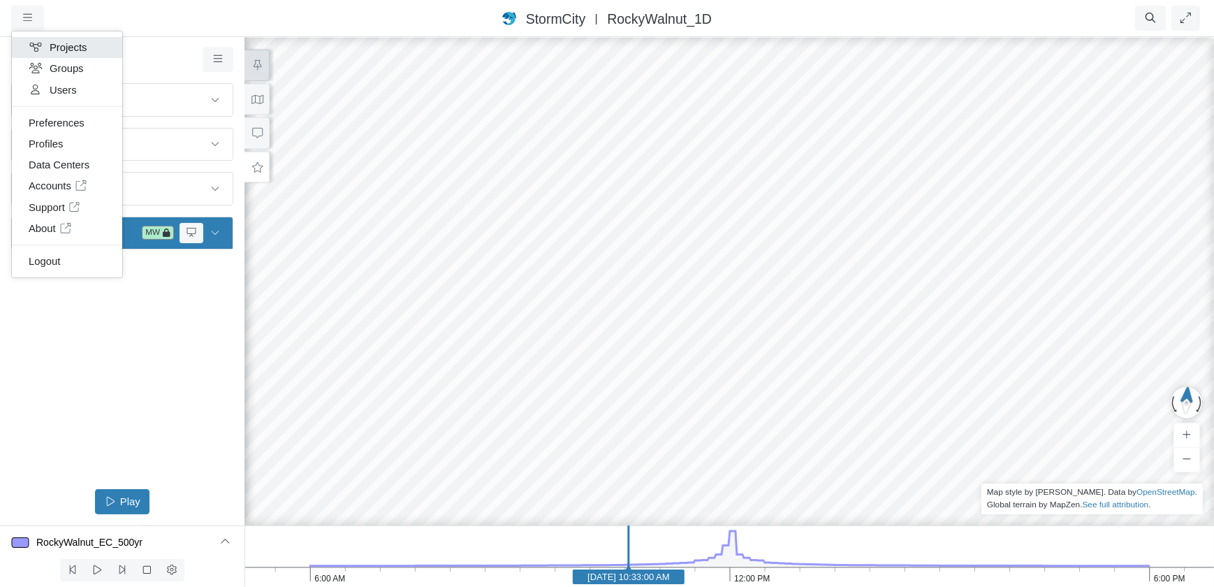
click at [59, 49] on link "Projects" at bounding box center [67, 47] width 110 height 21
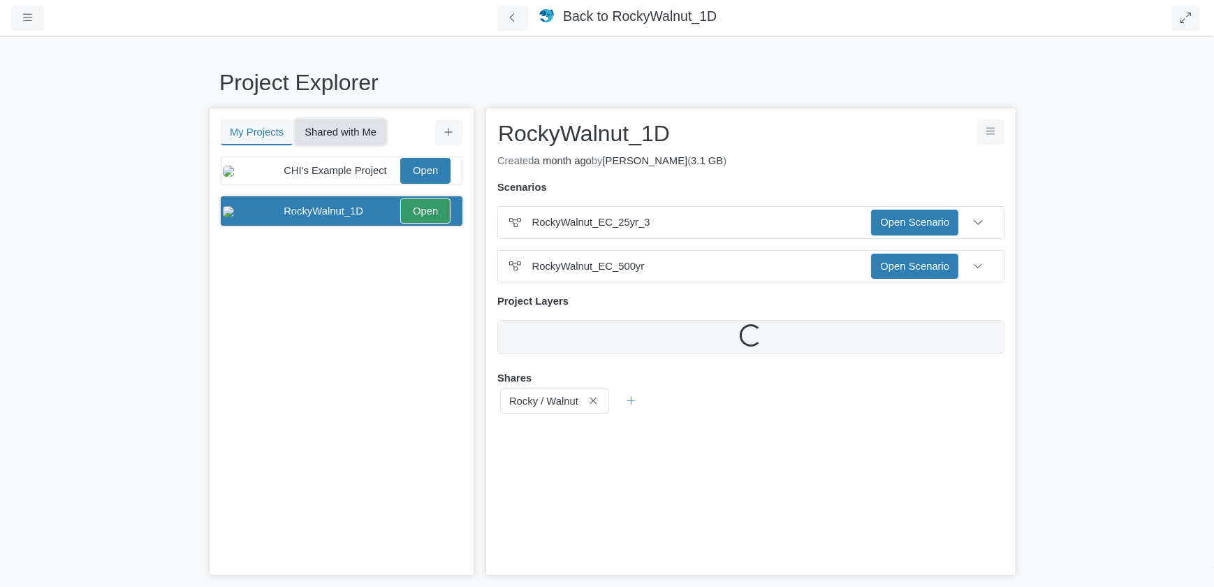
click at [328, 129] on button "Shared with Me" at bounding box center [340, 131] width 90 height 25
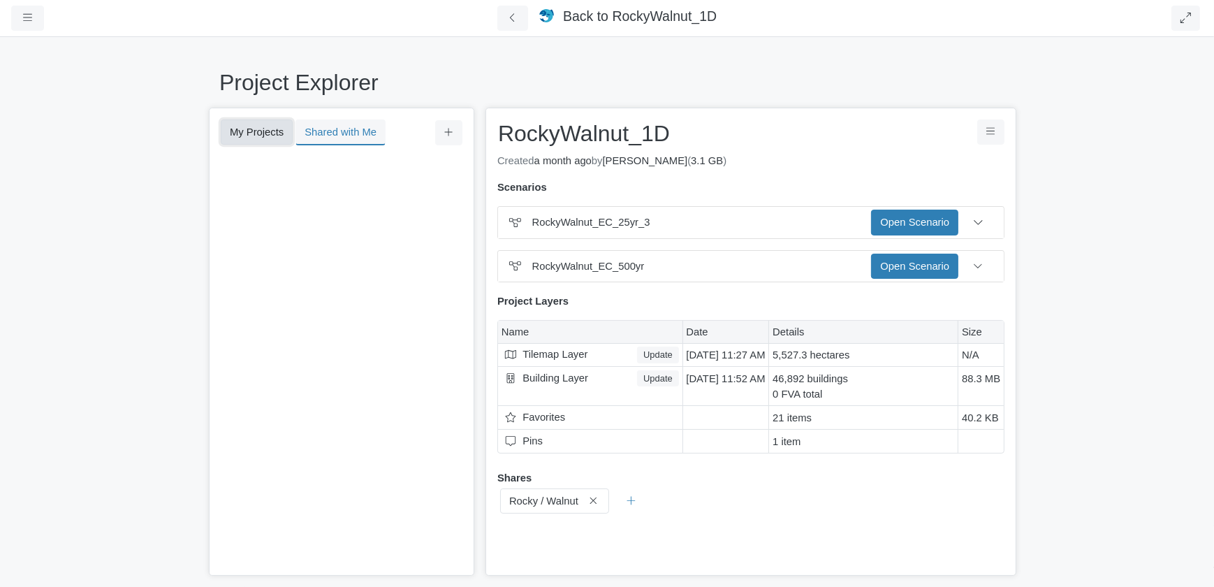
click at [268, 130] on button "My Projects" at bounding box center [257, 131] width 72 height 25
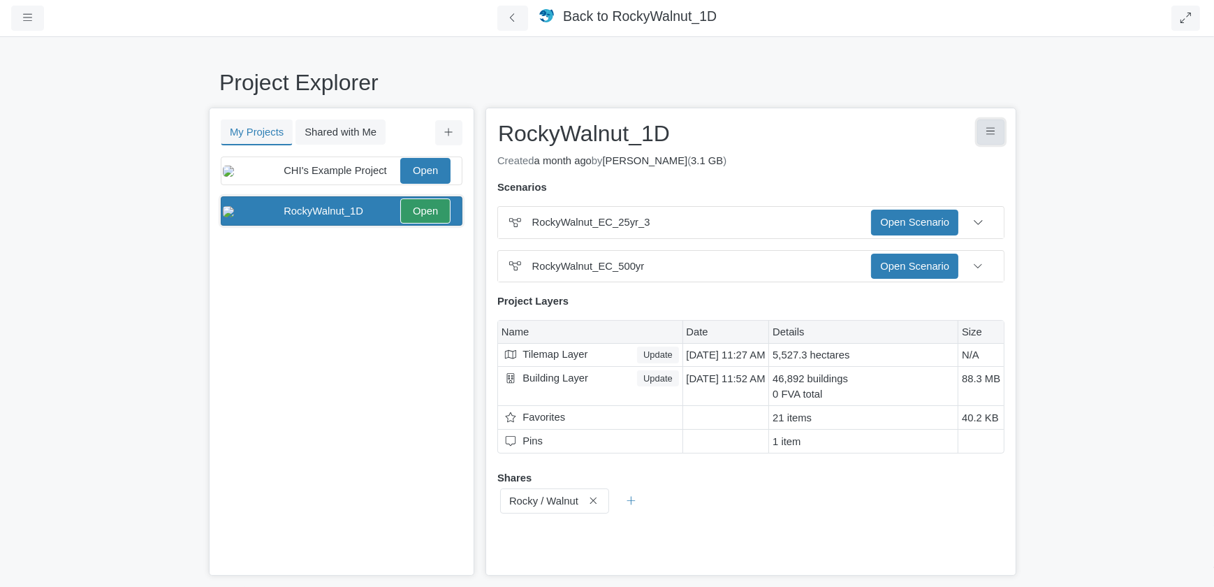
click at [999, 127] on button "Project Controls" at bounding box center [990, 131] width 27 height 25
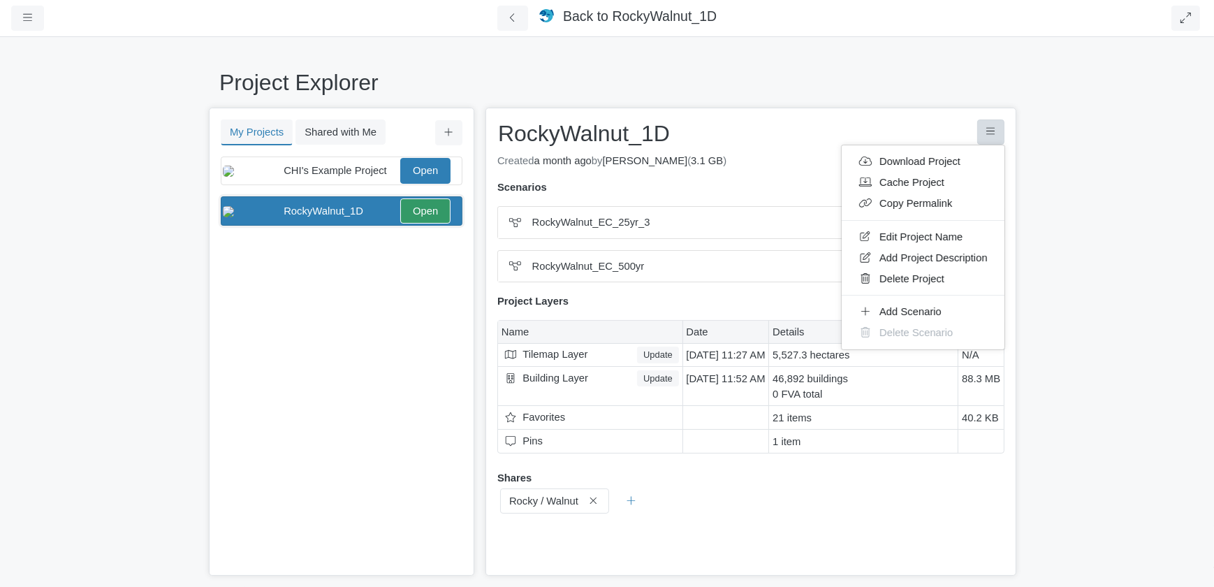
click at [1043, 245] on div "Project Explorer My Projects Shared with Me Filter You don't currently have any…" at bounding box center [607, 311] width 1214 height 551
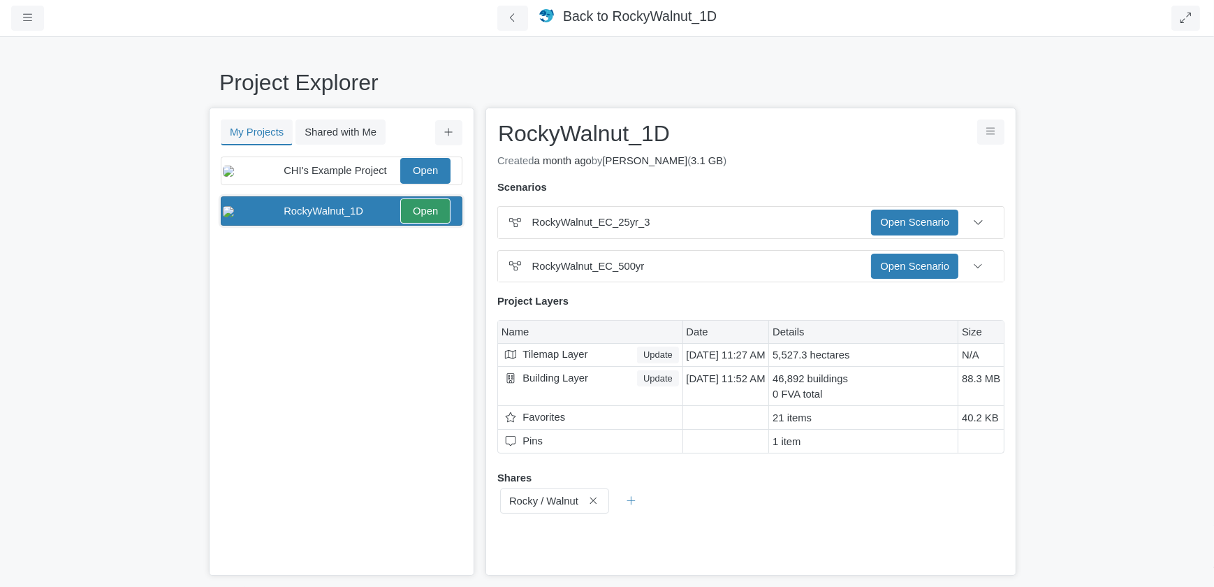
click at [304, 300] on div "You don't currently have any projects. Upload a Project You don't currently hav…" at bounding box center [341, 366] width 263 height 421
click at [349, 168] on span "CHI's Example Project" at bounding box center [335, 170] width 103 height 11
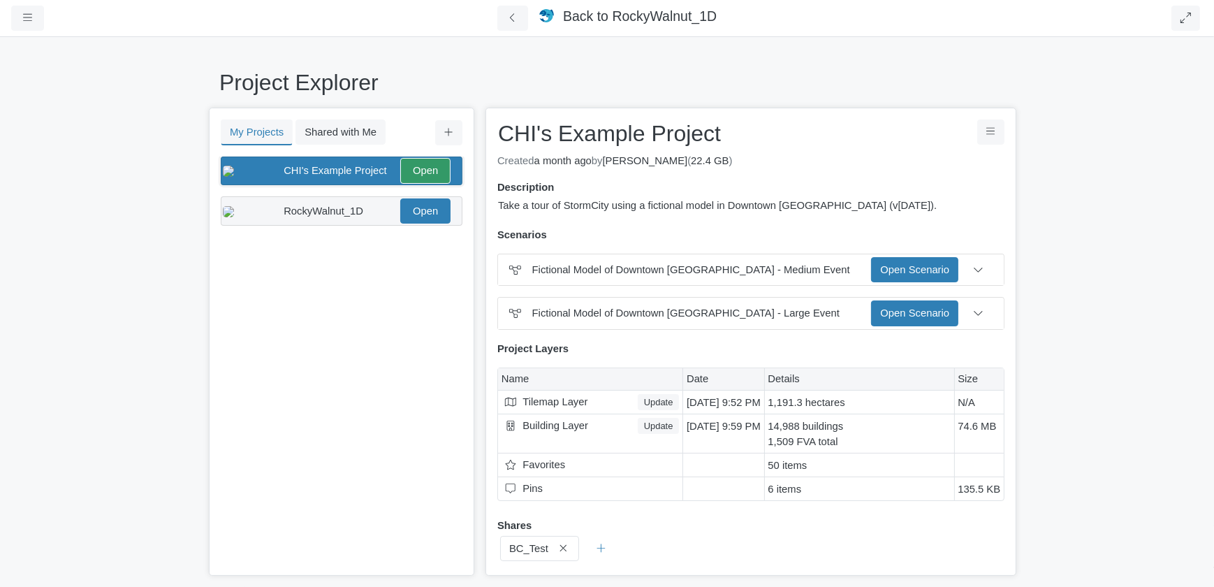
click at [333, 217] on span "RockyWalnut_1D" at bounding box center [324, 210] width 80 height 11
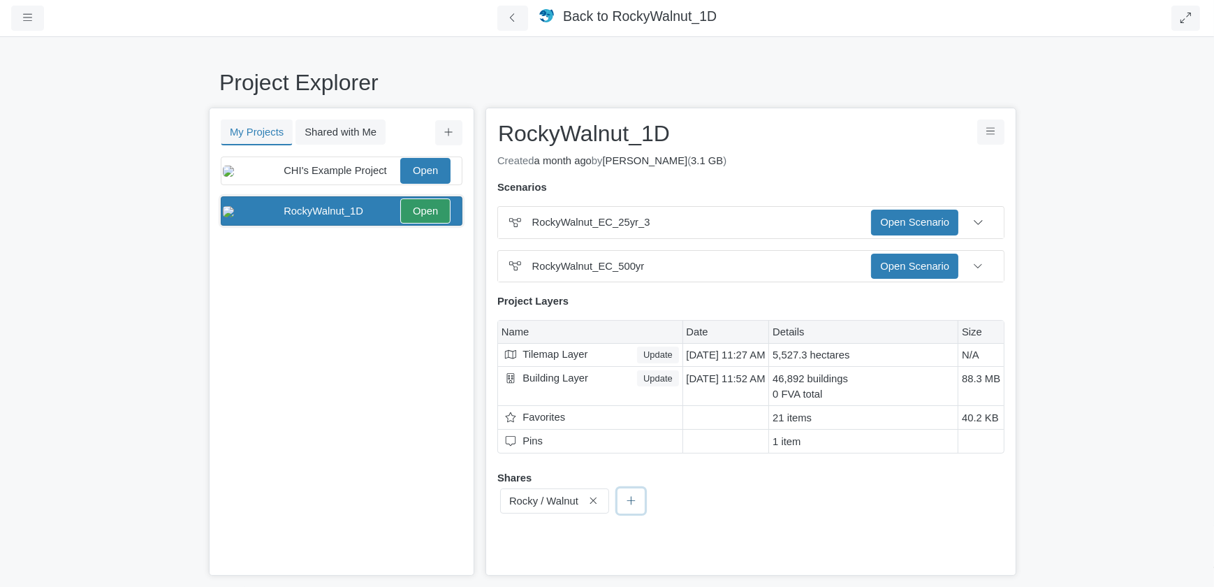
click at [628, 500] on icon at bounding box center [631, 500] width 9 height 10
click at [413, 497] on div "You don't currently have any projects. Upload a Project You don't currently hav…" at bounding box center [341, 366] width 263 height 421
click at [353, 174] on span "CHI's Example Project" at bounding box center [335, 170] width 103 height 11
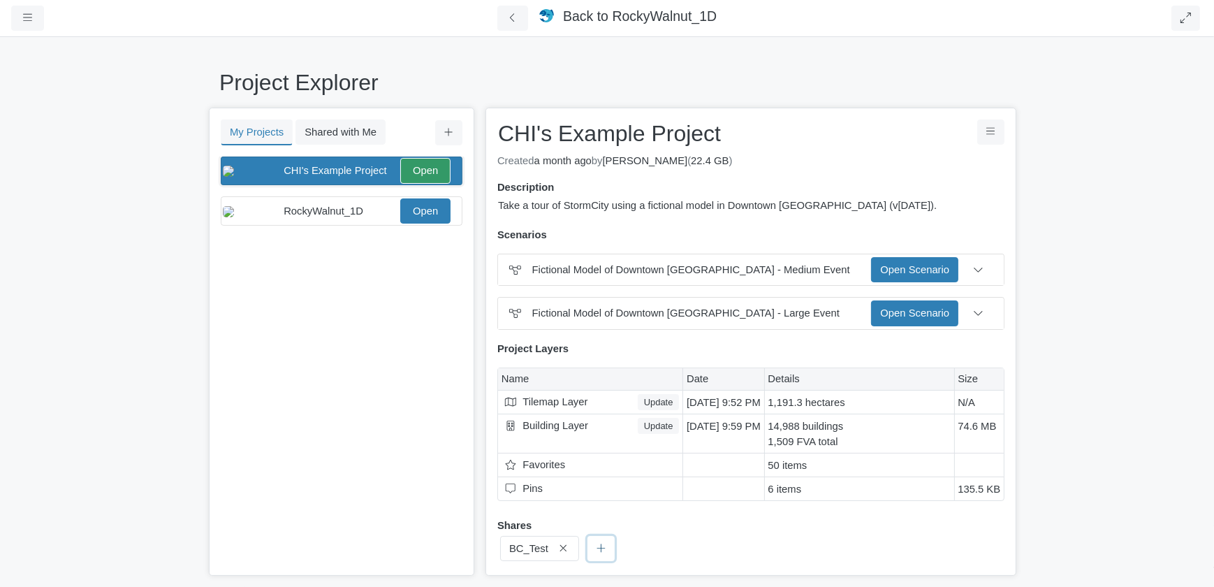
click at [597, 548] on icon at bounding box center [601, 547] width 8 height 8
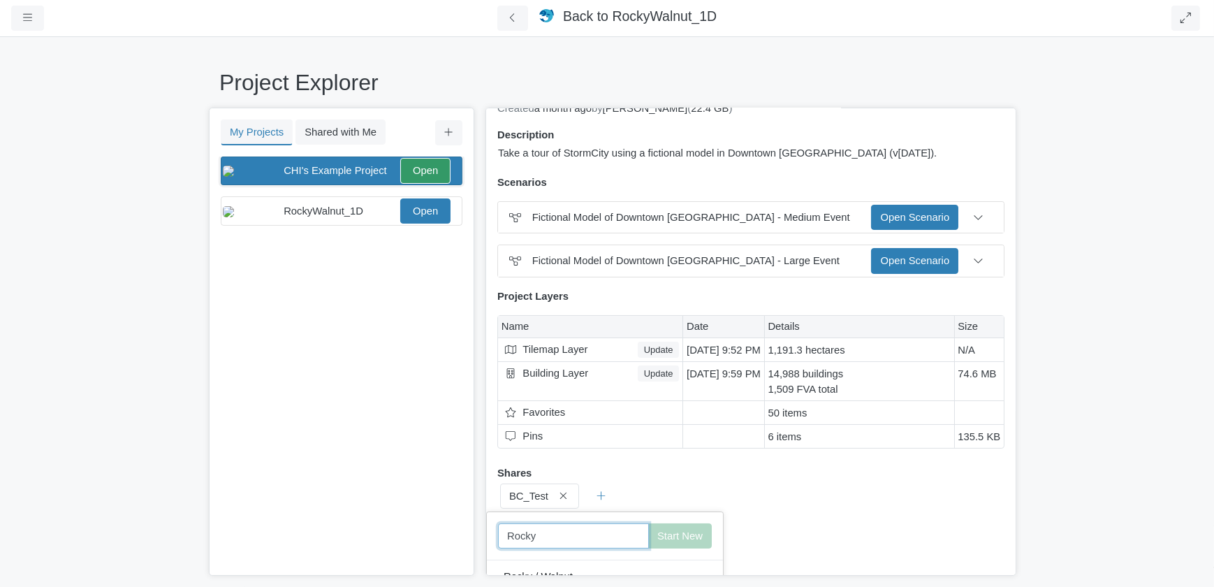
scroll to position [66, 0]
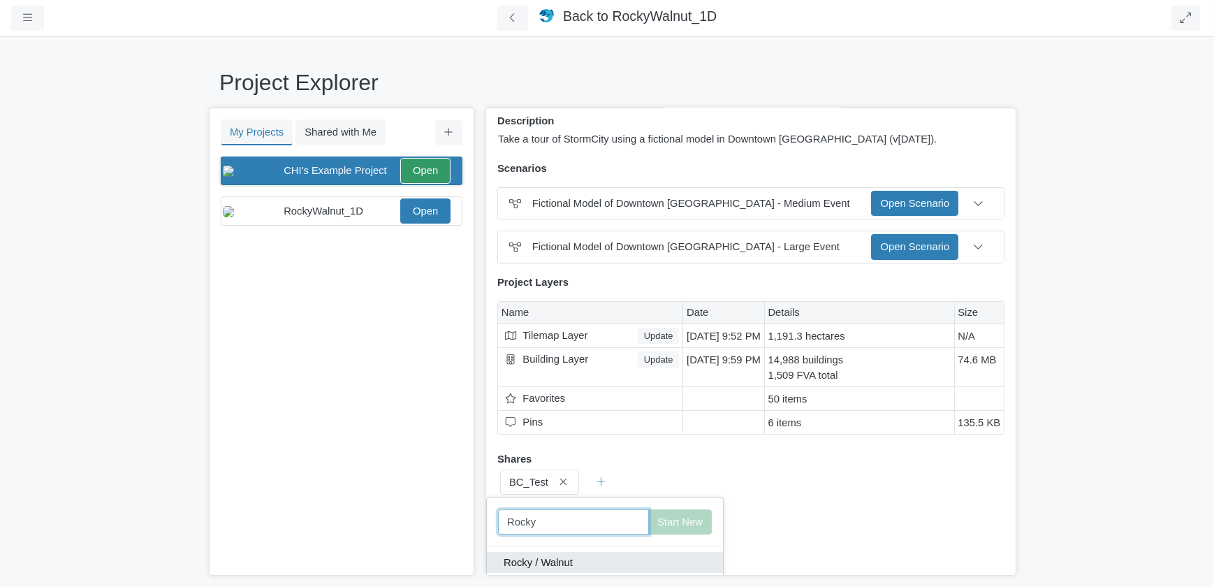
type input "Rocky"
click at [545, 564] on button "Rocky / Walnut" at bounding box center [605, 562] width 236 height 21
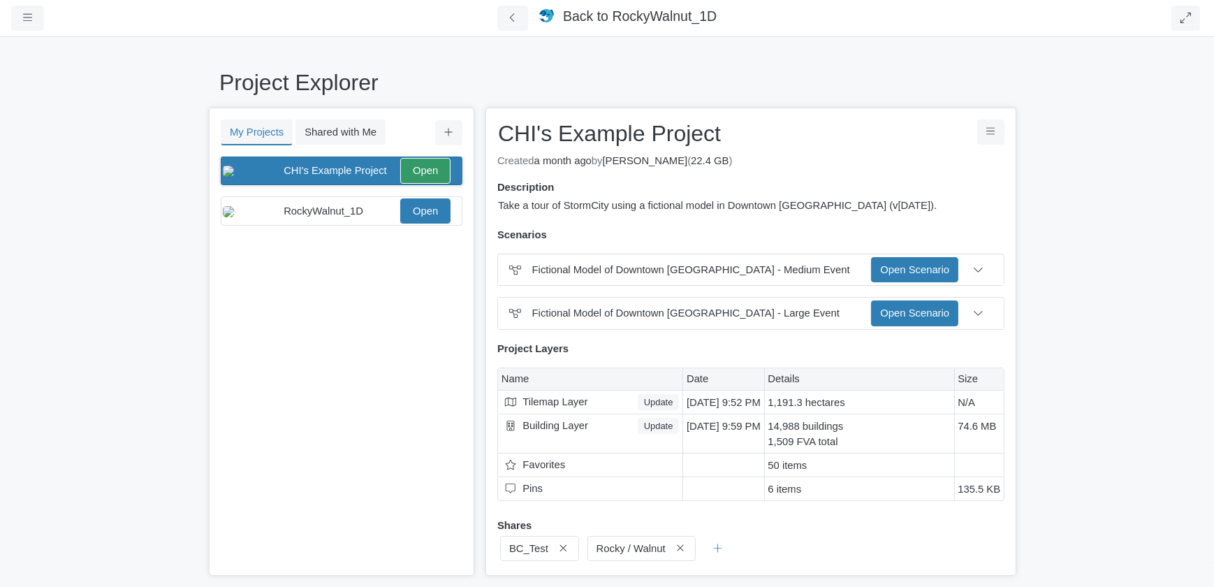
scroll to position [0, 0]
click at [398, 481] on div "You don't currently have any projects. Upload a Project You don't currently hav…" at bounding box center [341, 366] width 263 height 421
click at [26, 19] on icon "button" at bounding box center [27, 18] width 9 height 10
click at [340, 363] on div "You don't currently have any projects. Upload a Project You don't currently hav…" at bounding box center [341, 366] width 263 height 421
click at [23, 20] on icon "button" at bounding box center [27, 18] width 9 height 10
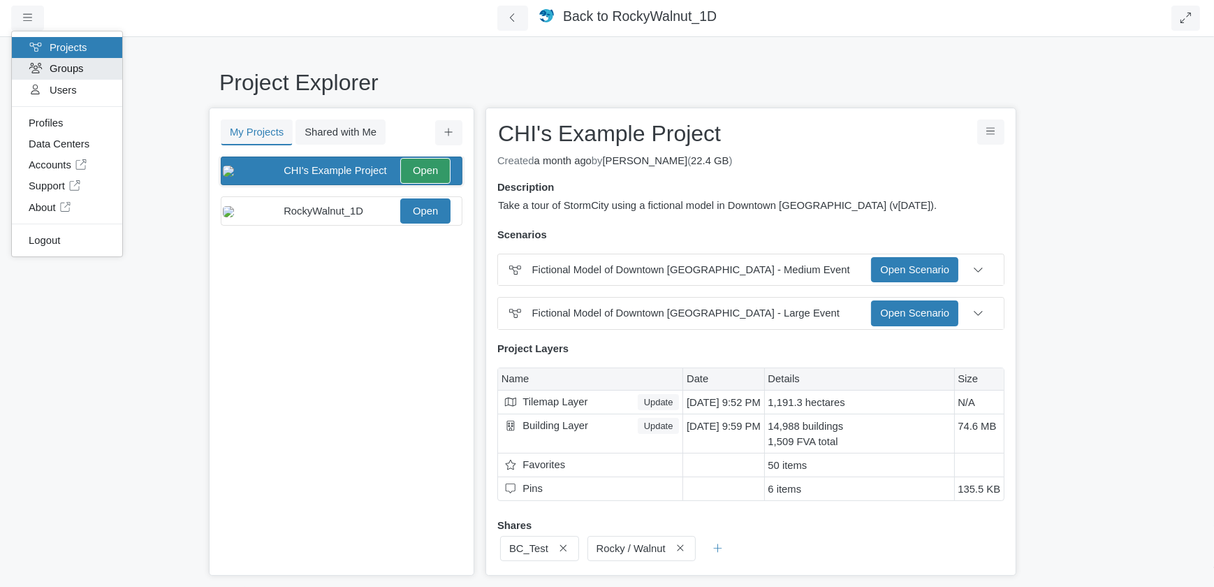
click at [57, 76] on link "Groups" at bounding box center [67, 68] width 110 height 21
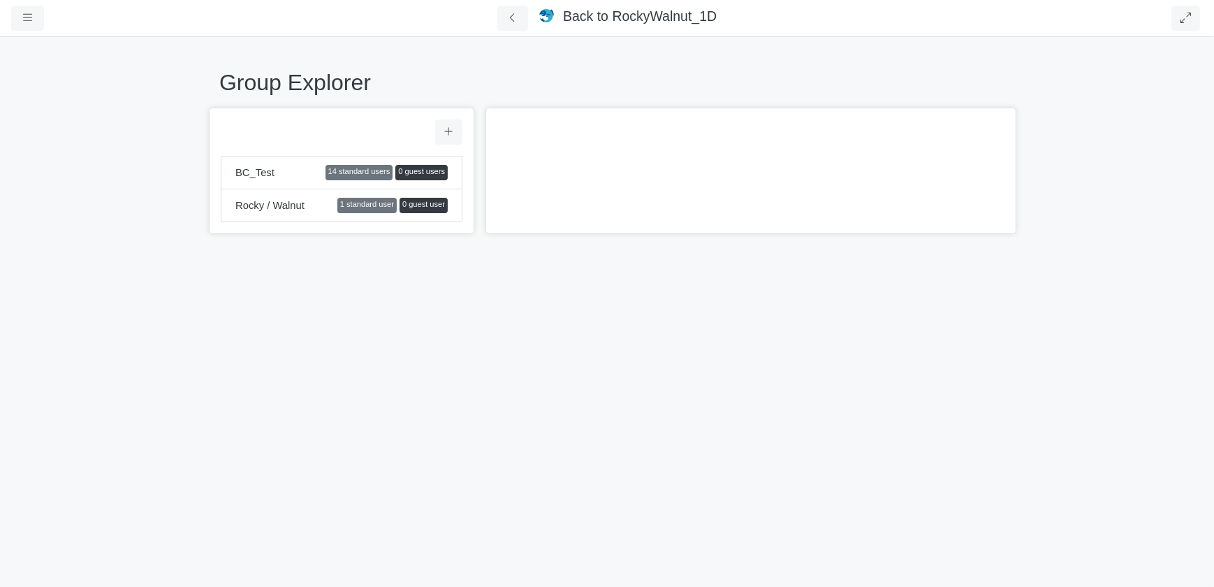
click at [280, 207] on span "Rocky / Walnut" at bounding box center [286, 205] width 102 height 15
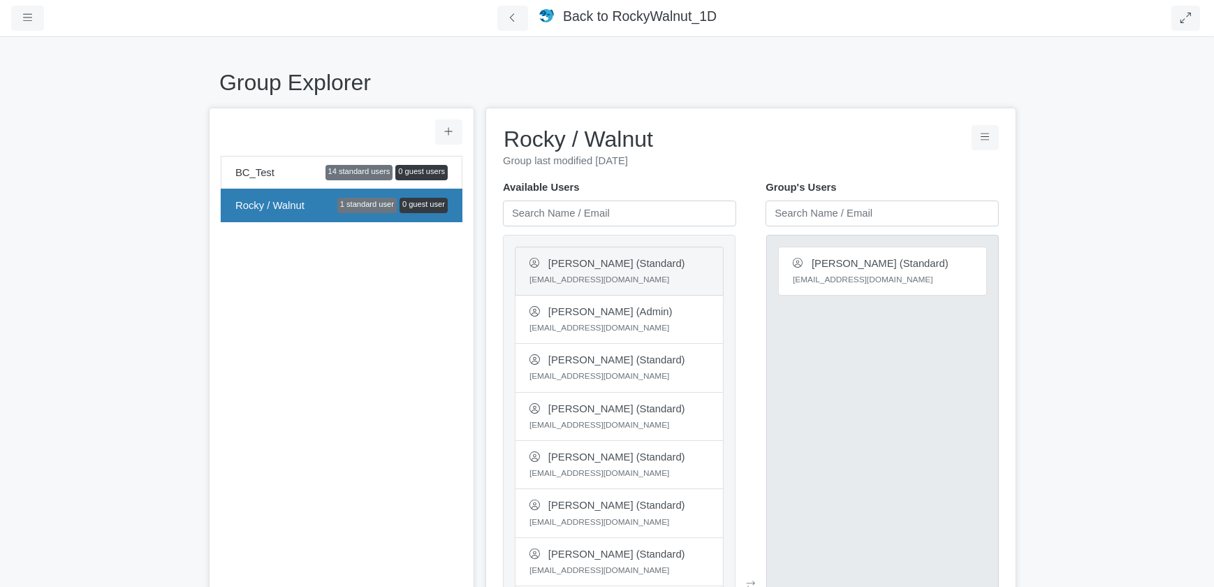
click at [670, 263] on li "[PERSON_NAME] (Standard) [EMAIL_ADDRESS][DOMAIN_NAME]" at bounding box center [619, 271] width 209 height 49
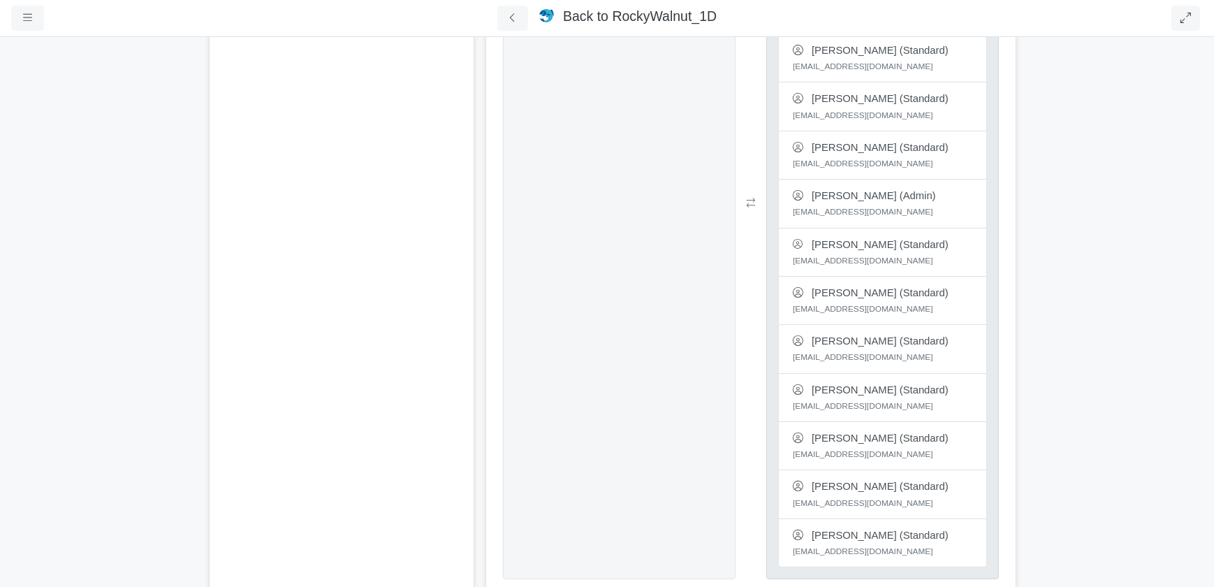
scroll to position [512, 0]
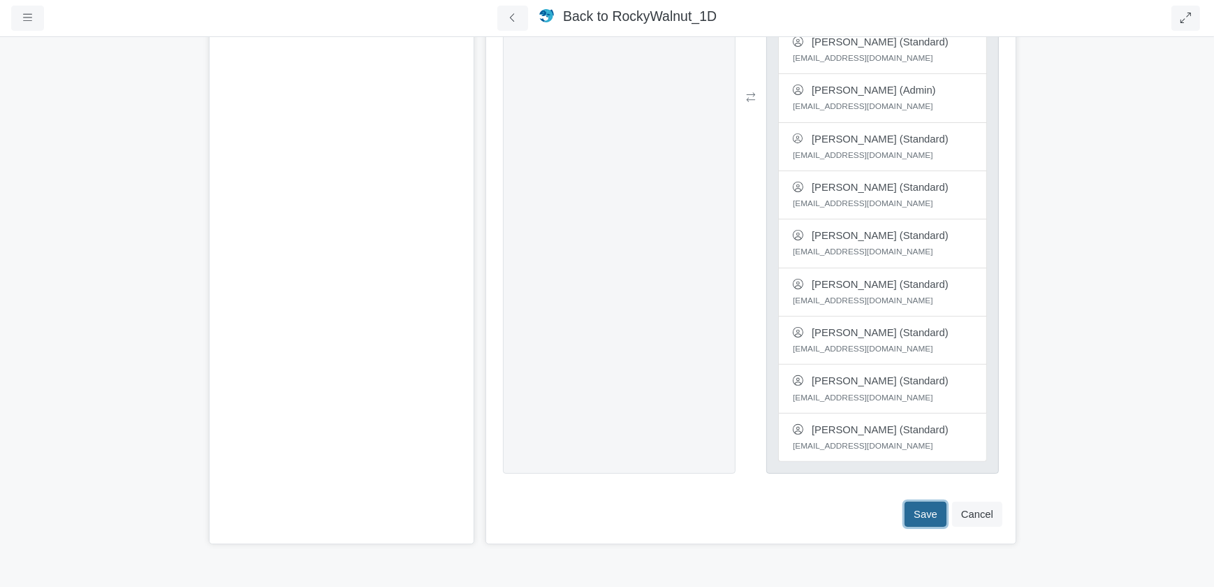
click at [922, 511] on button "Save" at bounding box center [926, 514] width 42 height 25
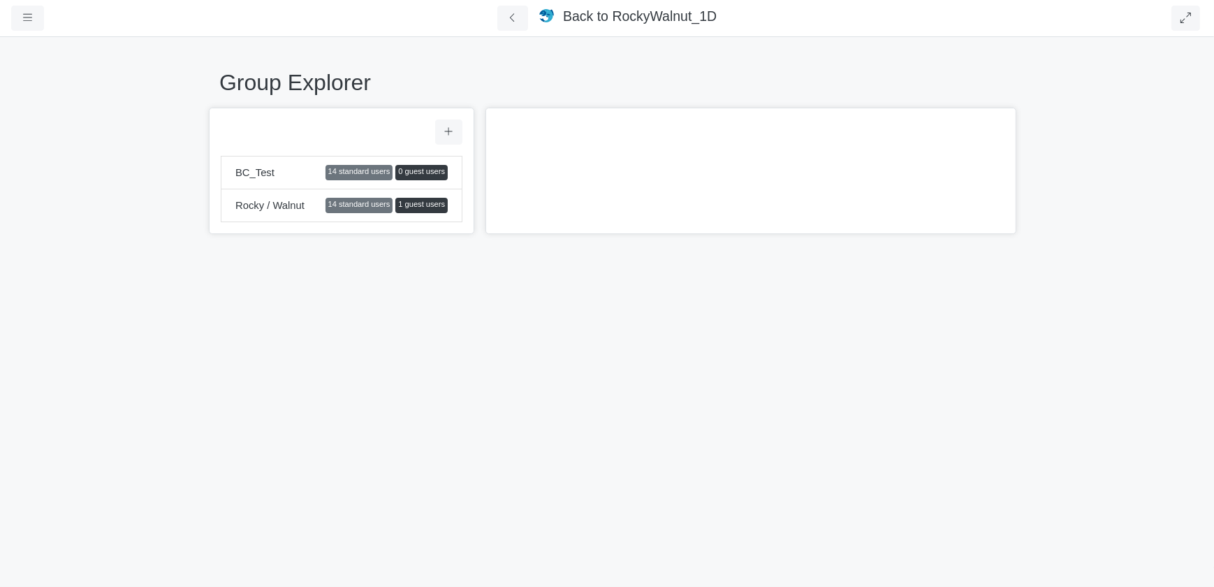
scroll to position [0, 0]
click at [384, 275] on div "Group Explorer BC_Test 14 standard users 0 guest users Rocky / Walnut 14 standa…" at bounding box center [607, 311] width 1214 height 551
click at [290, 169] on span "BC_Test" at bounding box center [280, 172] width 90 height 15
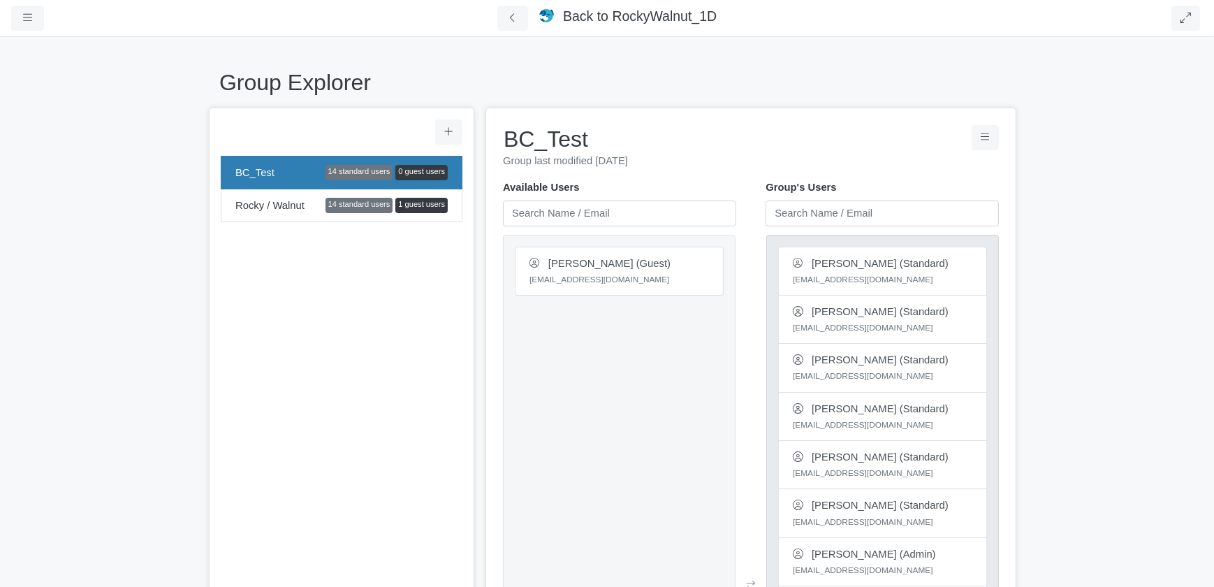
click at [301, 272] on div "BC_Test 14 standard users 0 guest users Rocky / Walnut 14 standard users 1 gues…" at bounding box center [341, 558] width 265 height 900
click at [981, 140] on icon "Group Controls" at bounding box center [985, 136] width 9 height 7
click at [947, 184] on link "Delete Group" at bounding box center [941, 187] width 116 height 21
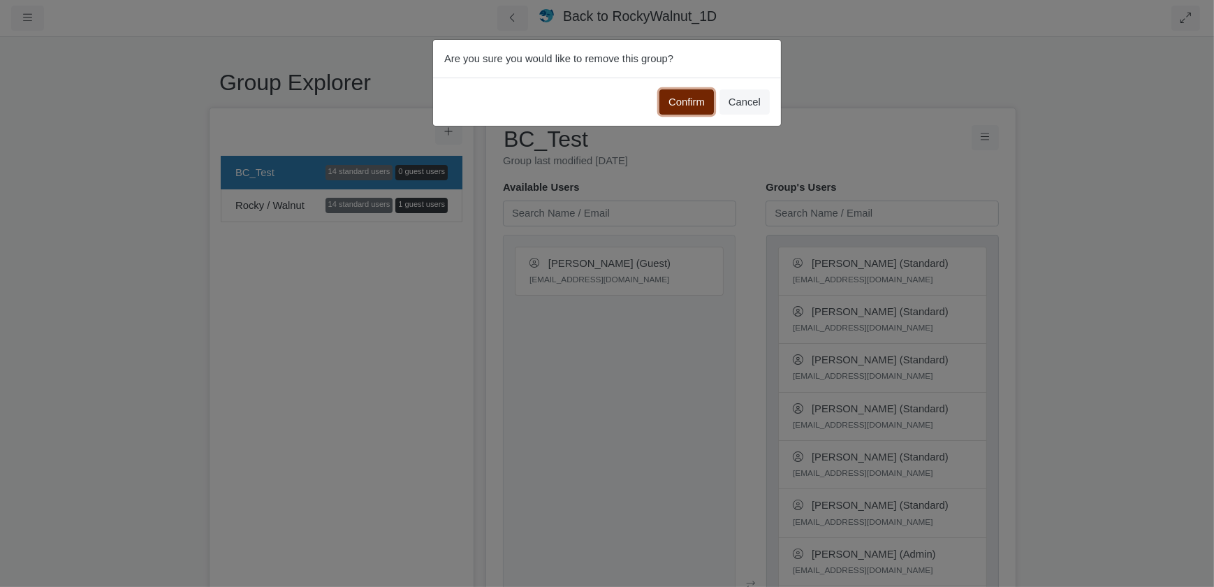
click at [692, 101] on button "Confirm" at bounding box center [686, 101] width 54 height 25
